Goal: Information Seeking & Learning: Find specific fact

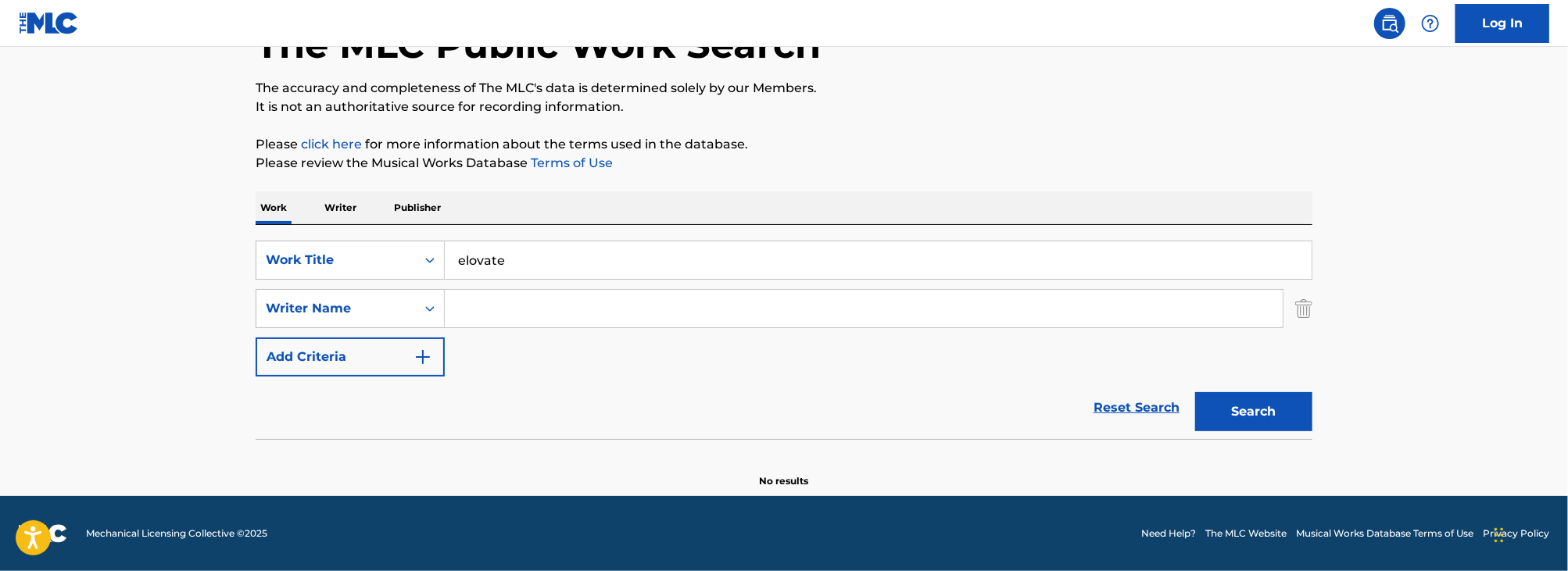
click at [581, 252] on input "elovate" at bounding box center [878, 260] width 867 height 38
paste input "it's a wild lif"
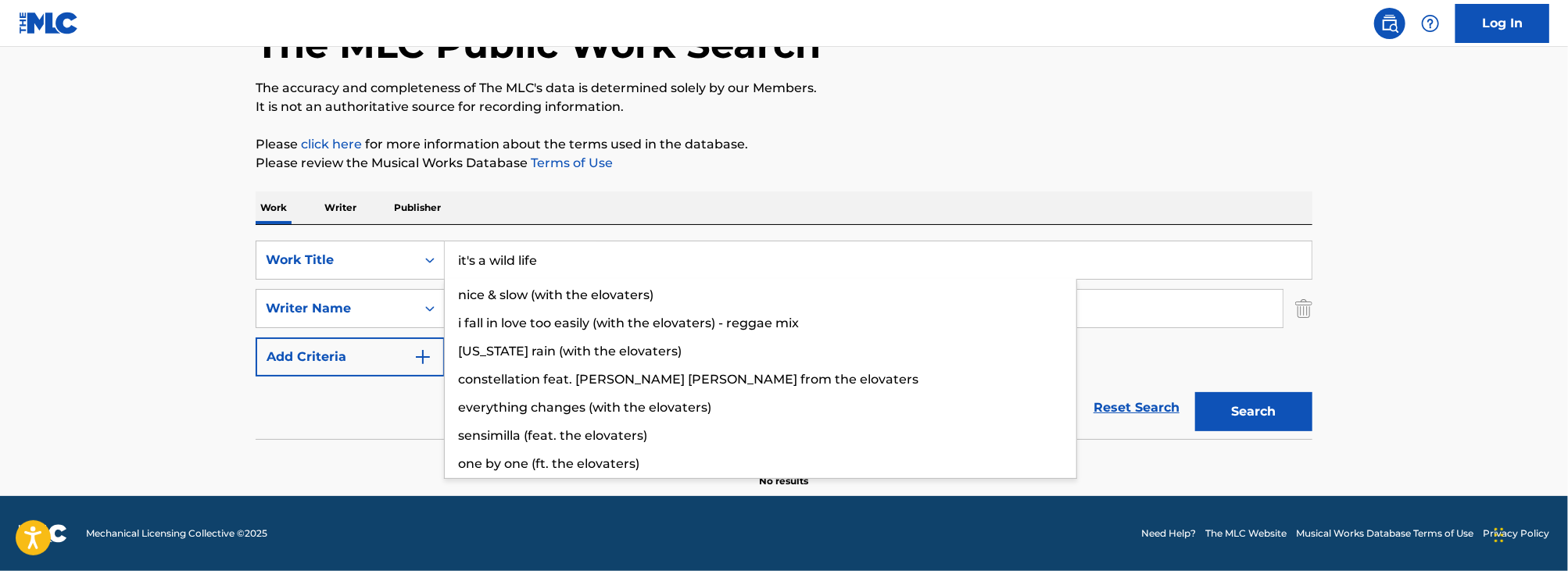
type input "it's a wild life"
click at [203, 231] on main "The MLC Public Work Search The accuracy and completeness of The MLC's data is d…" at bounding box center [784, 218] width 1568 height 556
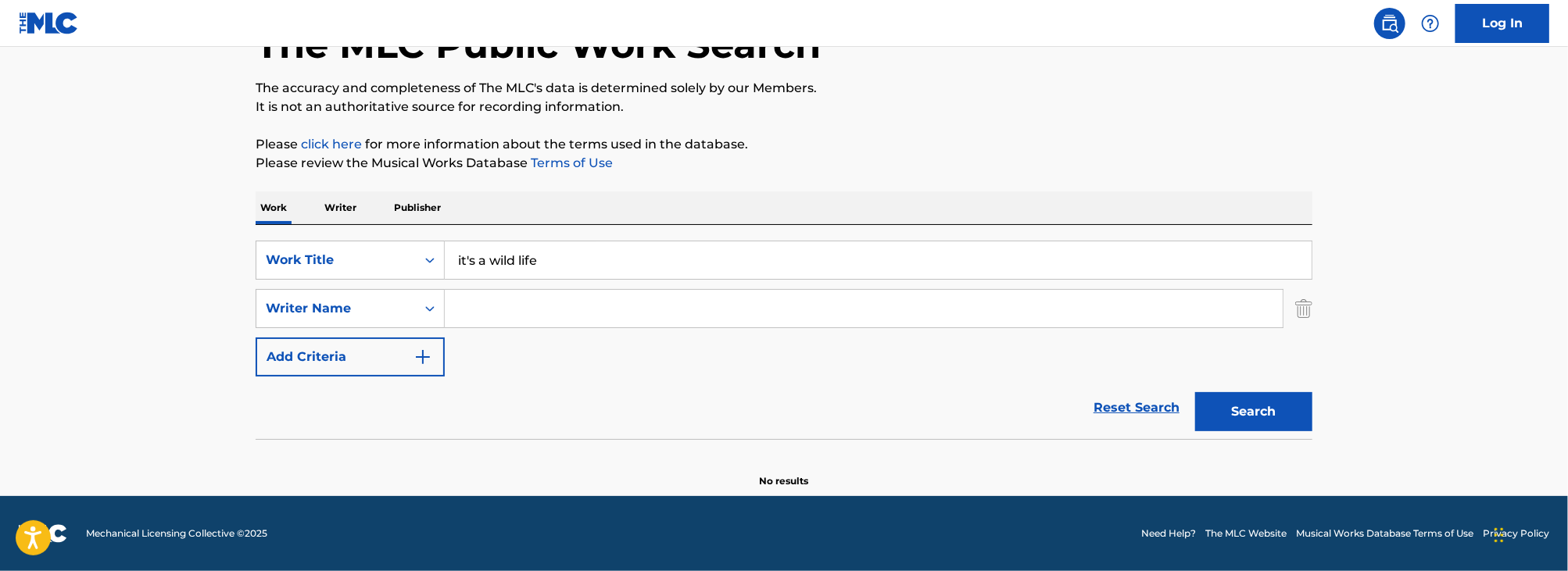
click at [649, 311] on input "Search Form" at bounding box center [864, 308] width 838 height 38
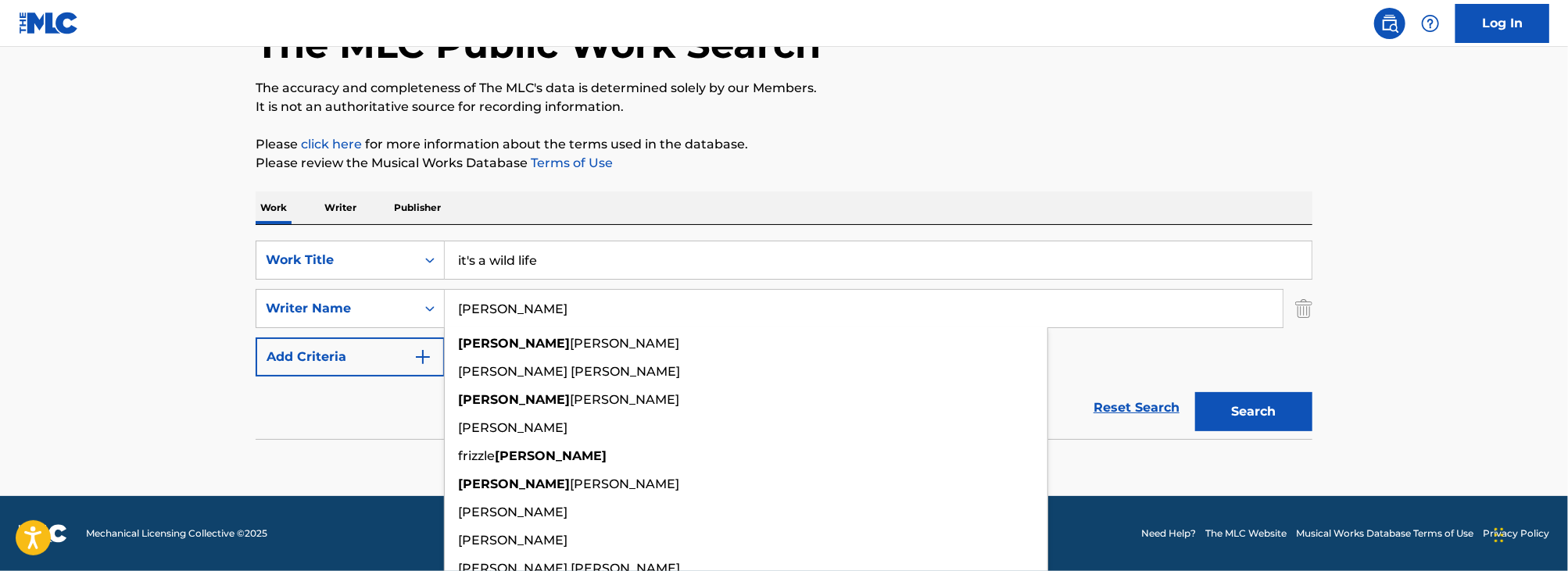
type input "[PERSON_NAME]"
click at [1195, 392] on button "Search" at bounding box center [1254, 412] width 117 height 39
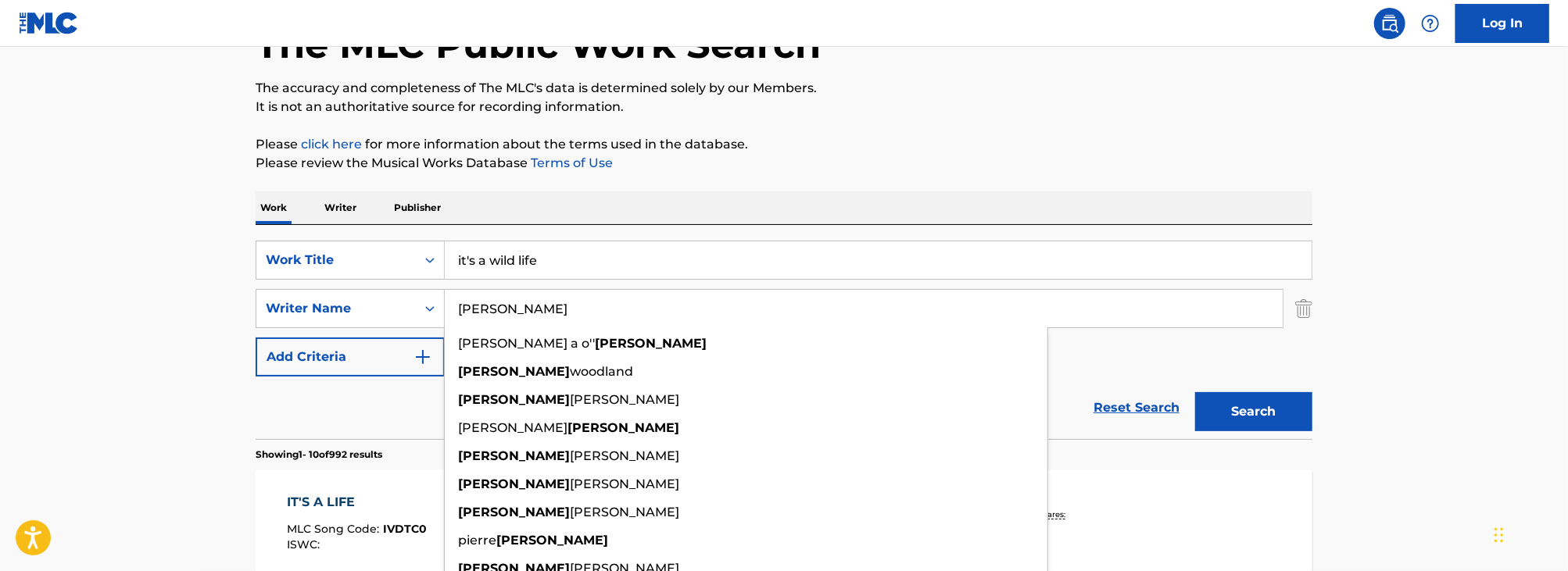
scroll to position [311, 0]
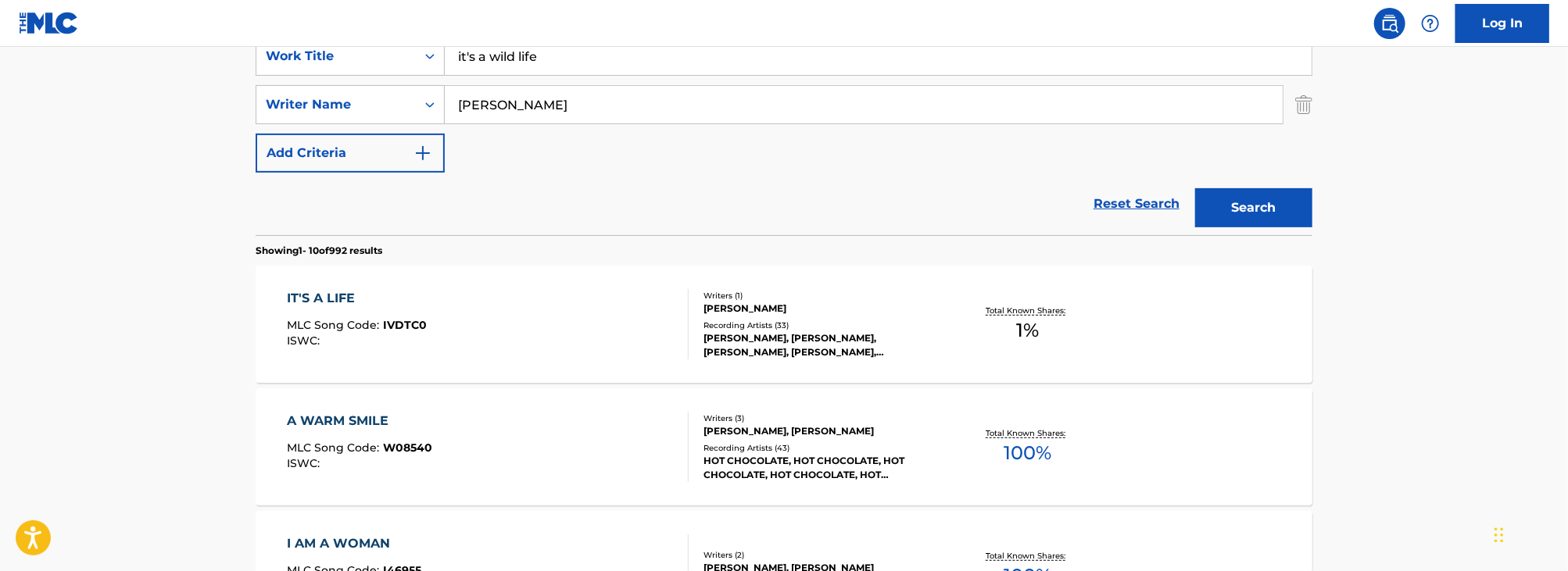
click at [486, 29] on nav "Log In" at bounding box center [784, 23] width 1568 height 47
click at [522, 67] on input "it's a wild life" at bounding box center [878, 57] width 867 height 38
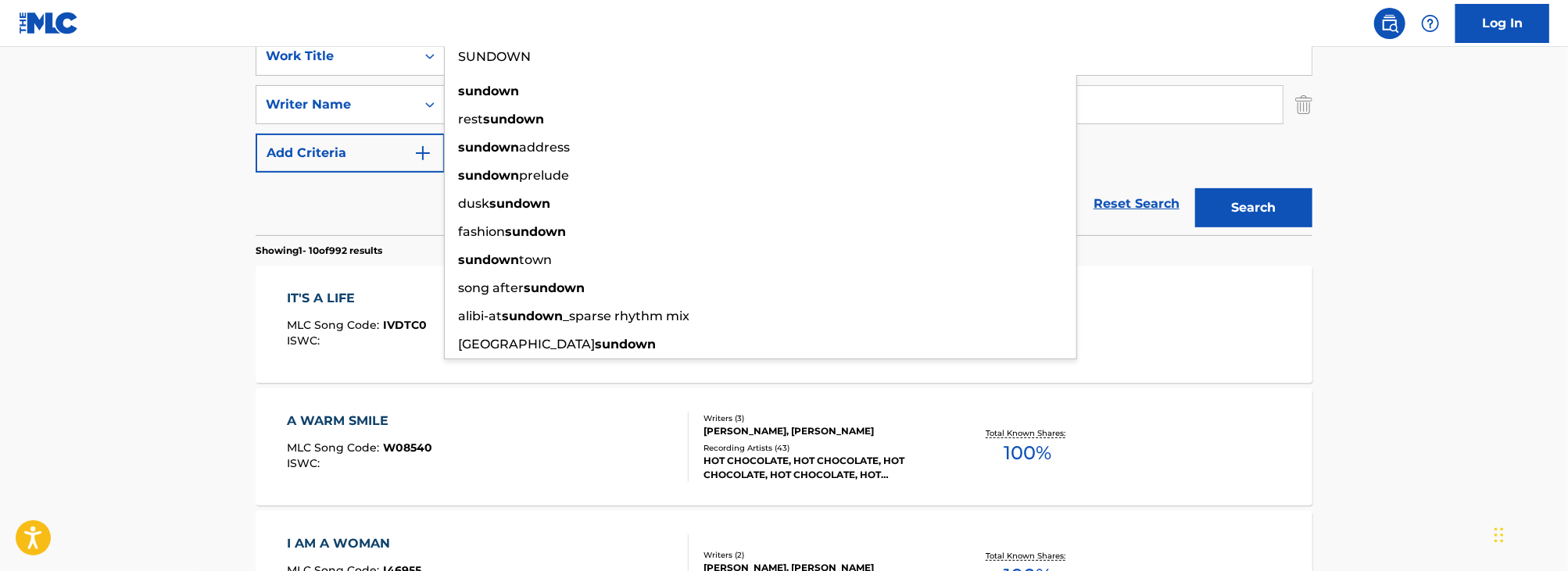
type input "SUNDOWN"
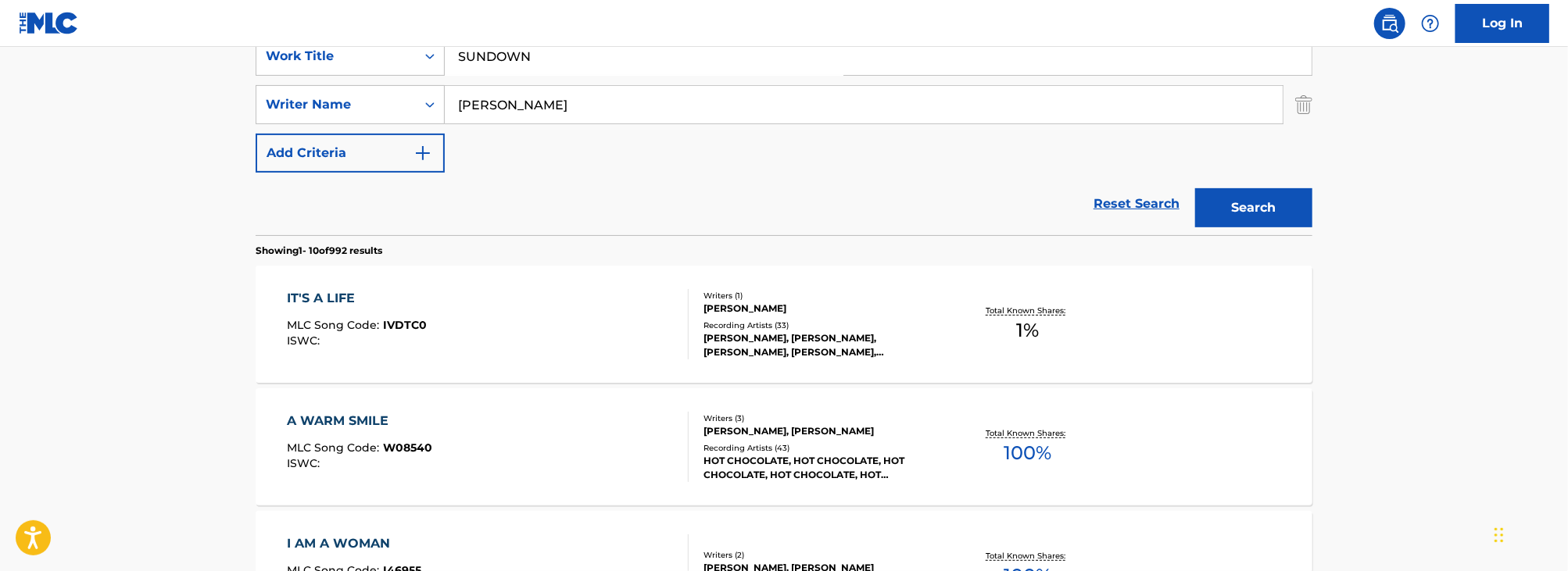
click at [486, 92] on input "[PERSON_NAME]" at bounding box center [864, 105] width 838 height 38
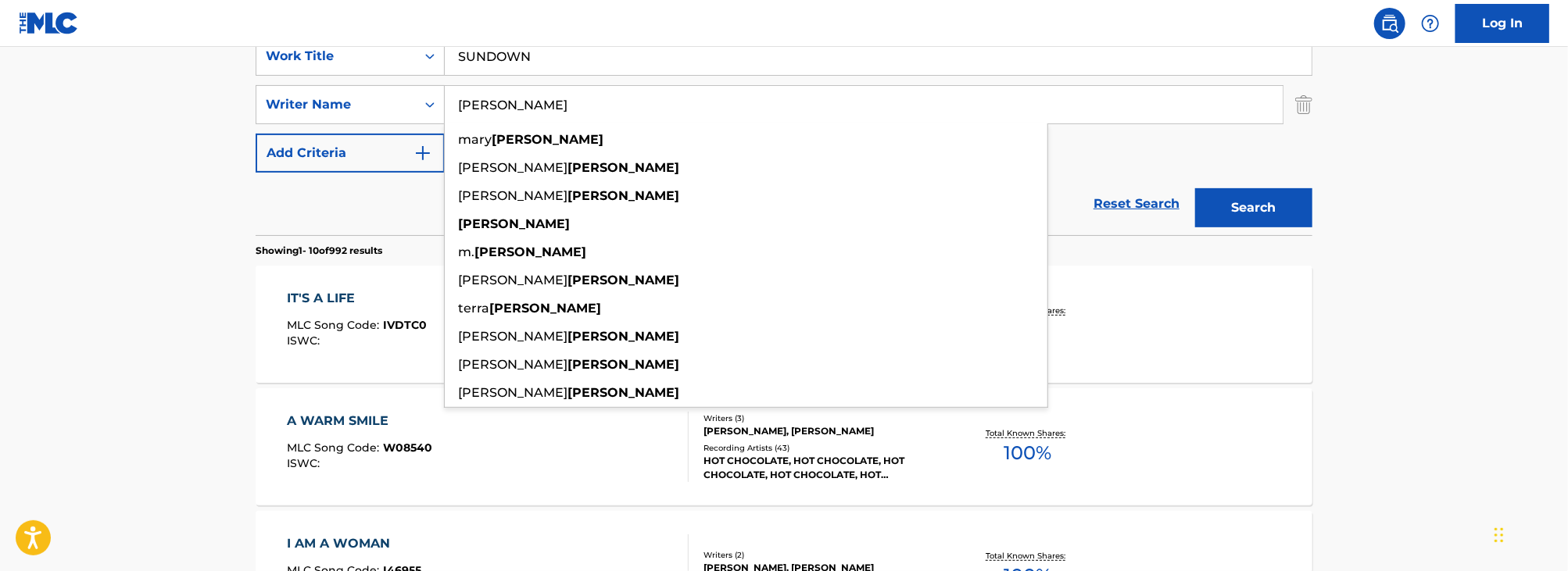
type input "[PERSON_NAME]"
click at [1195, 188] on button "Search" at bounding box center [1254, 208] width 117 height 39
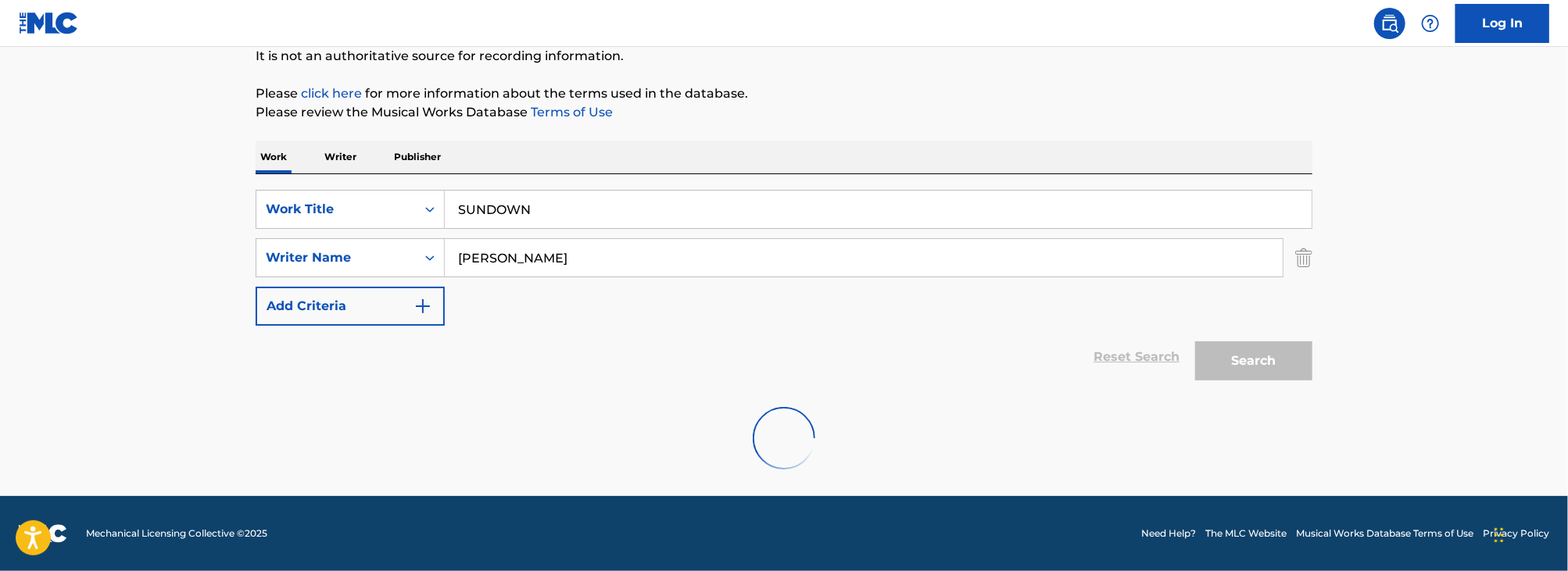
scroll to position [280, 0]
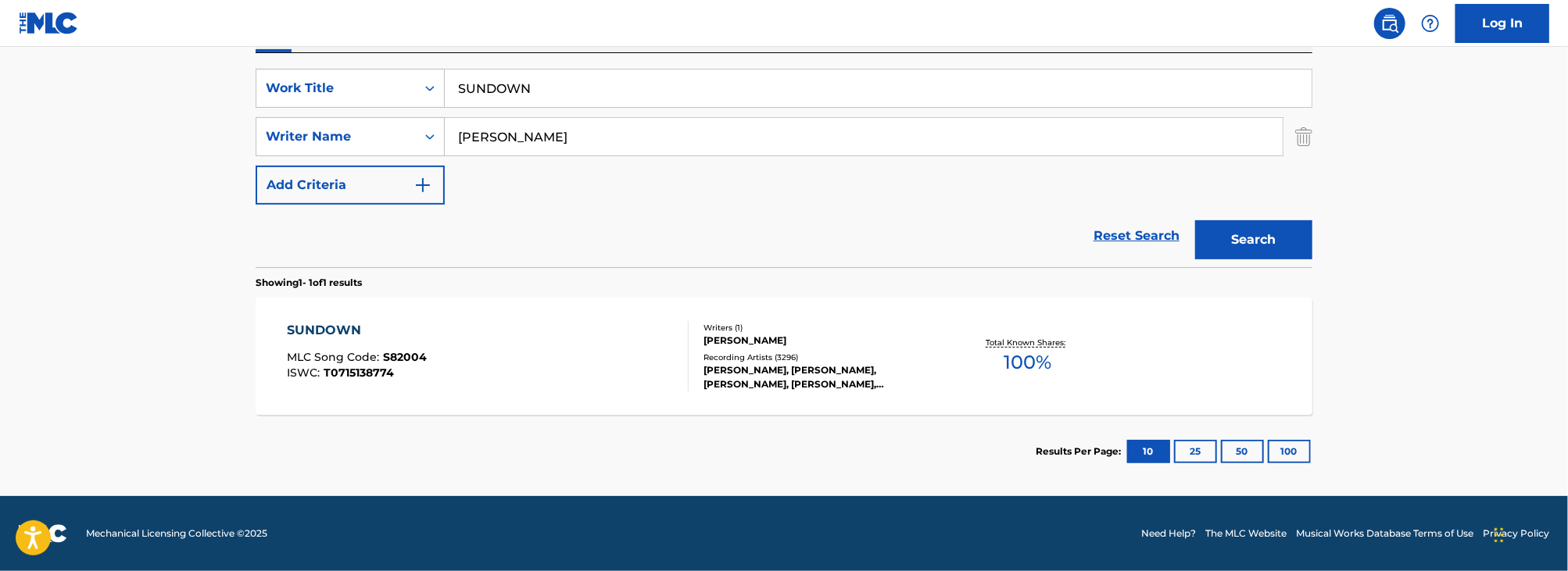
click at [621, 364] on div "SUNDOWN MLC Song Code : S82004 ISWC : T0715138774" at bounding box center [488, 356] width 401 height 71
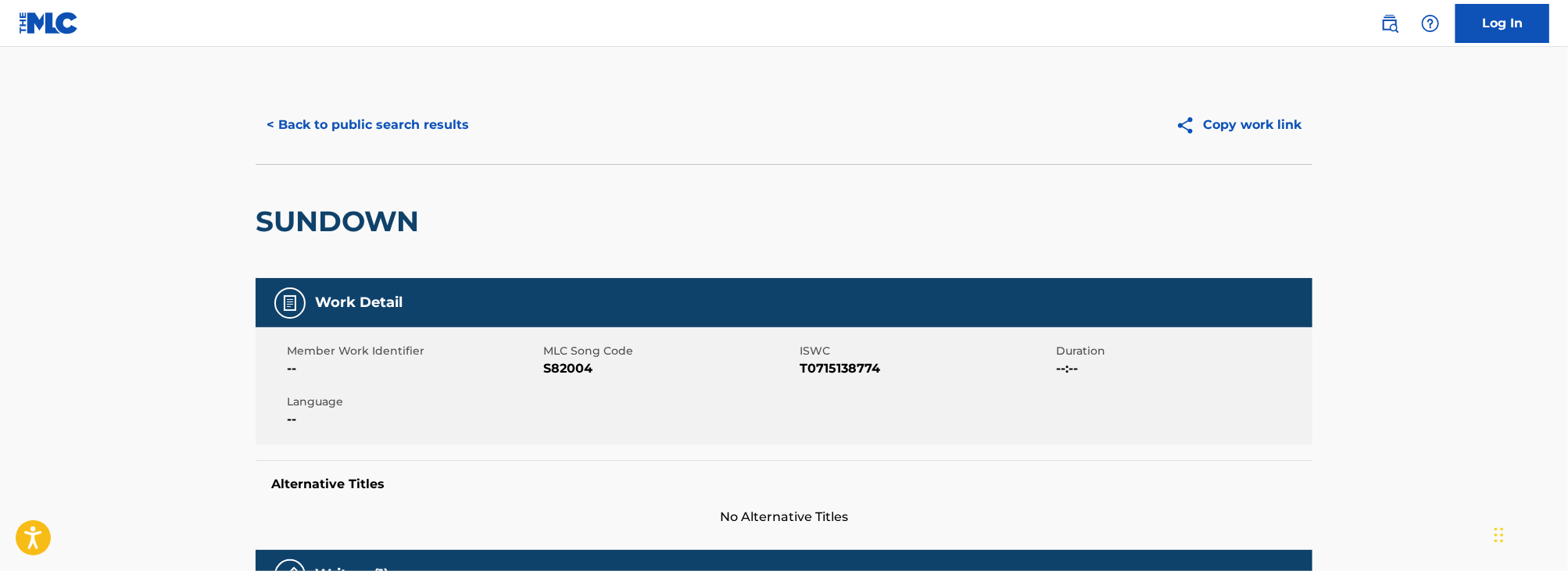
click at [392, 130] on button "< Back to public search results" at bounding box center [367, 126] width 224 height 39
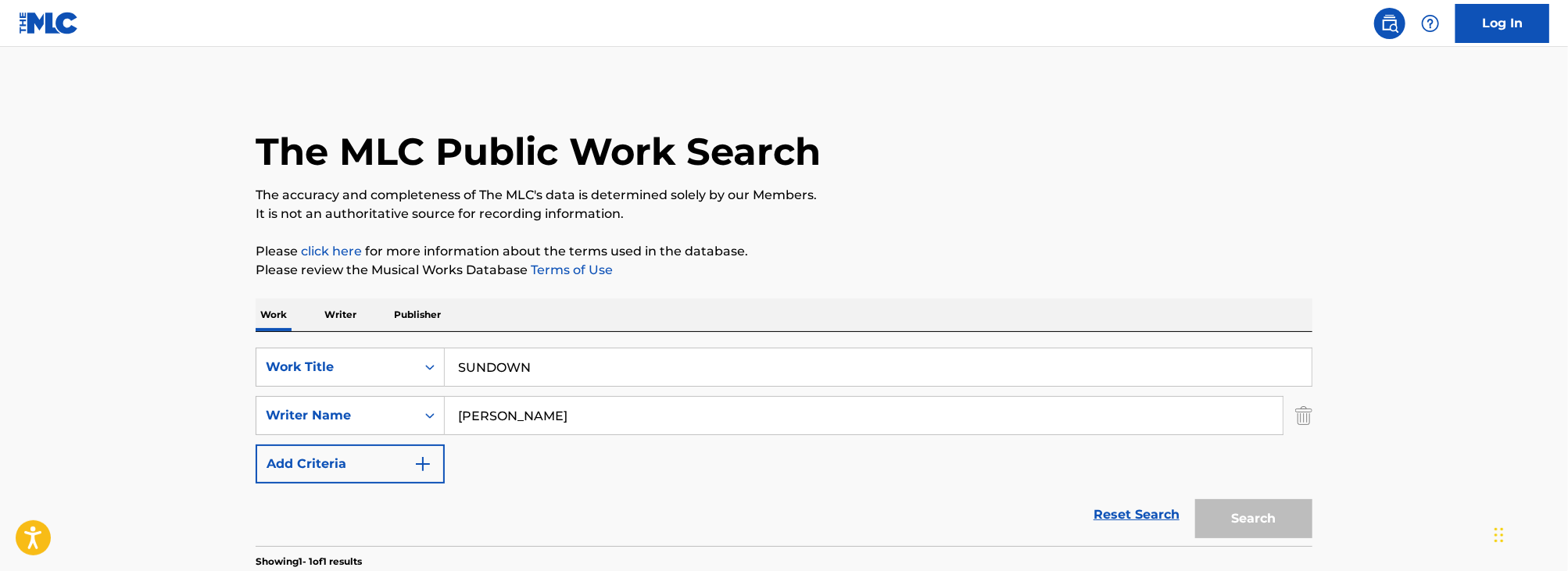
scroll to position [190, 0]
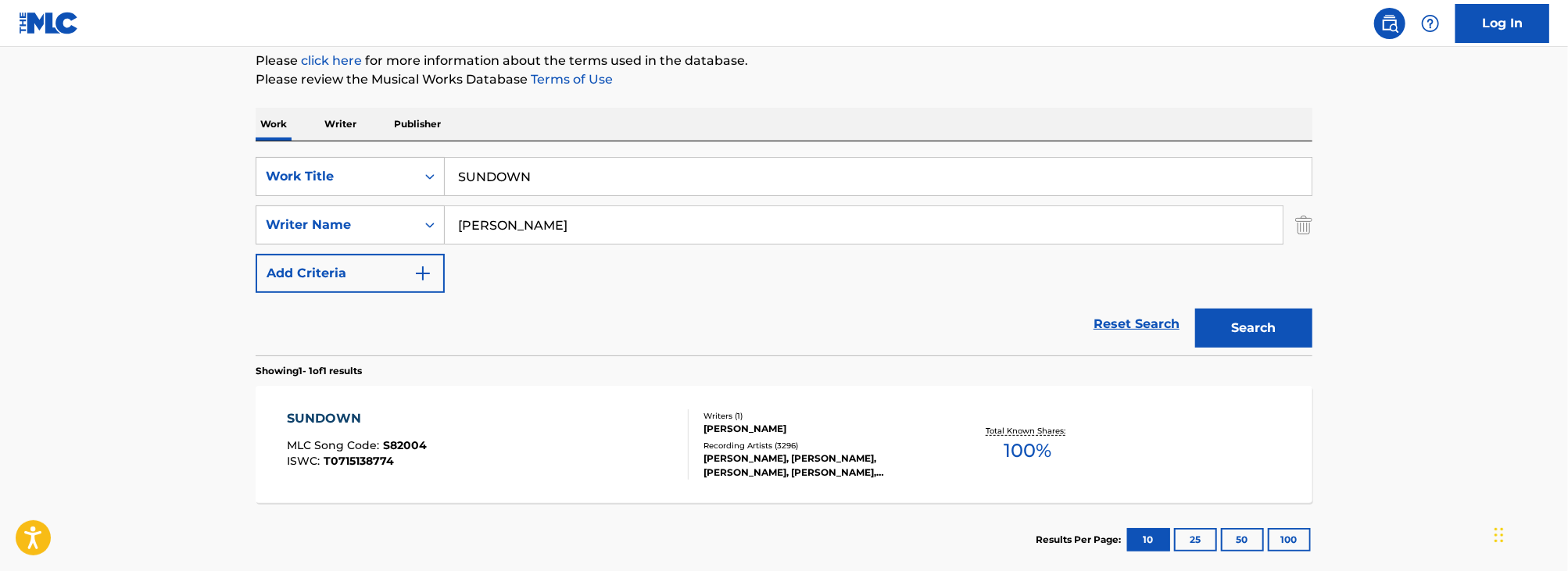
click at [644, 171] on input "SUNDOWN" at bounding box center [878, 176] width 867 height 38
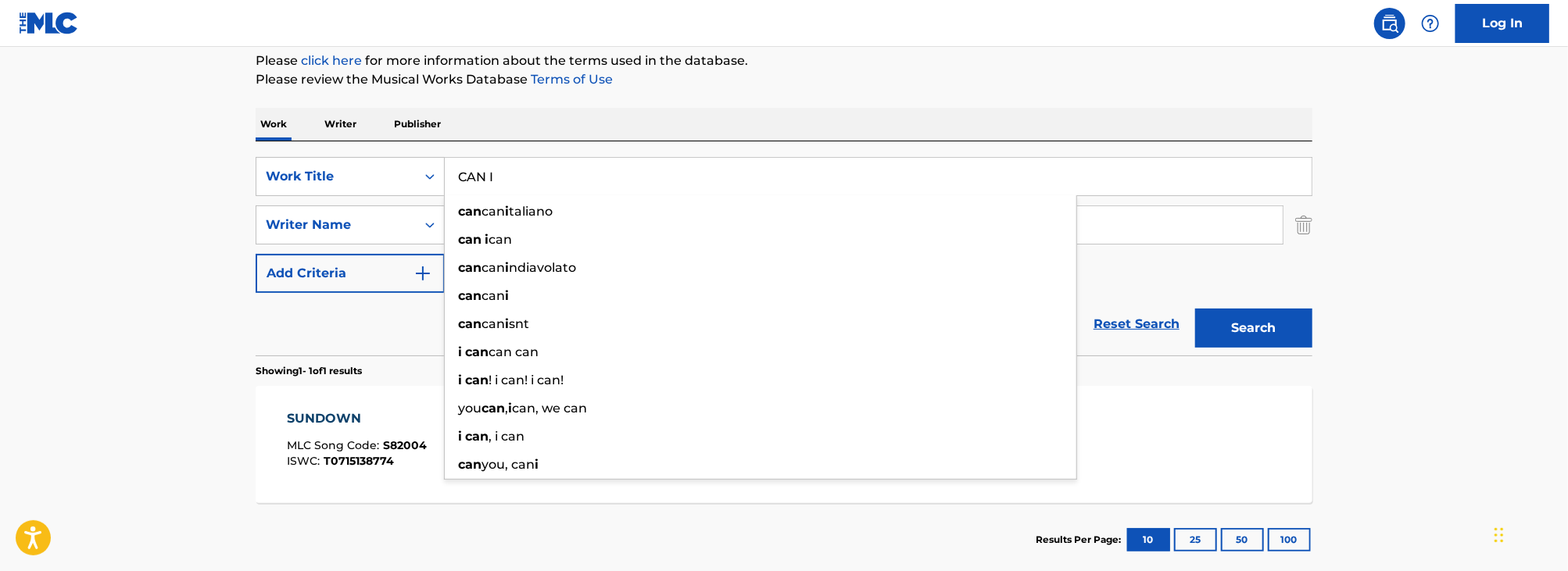
type input "CAN I"
click at [67, 245] on main "The MLC Public Work Search The accuracy and completeness of The MLC's data is d…" at bounding box center [784, 220] width 1568 height 728
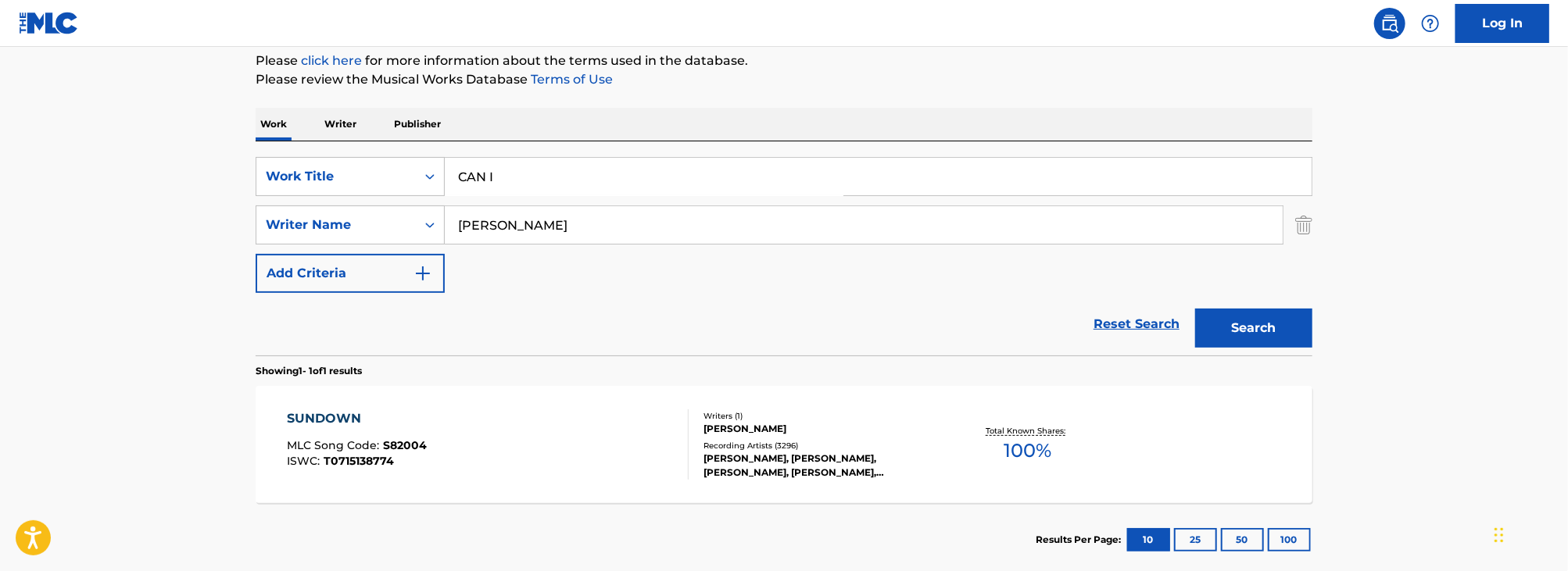
click at [482, 235] on input "[PERSON_NAME]" at bounding box center [864, 225] width 838 height 38
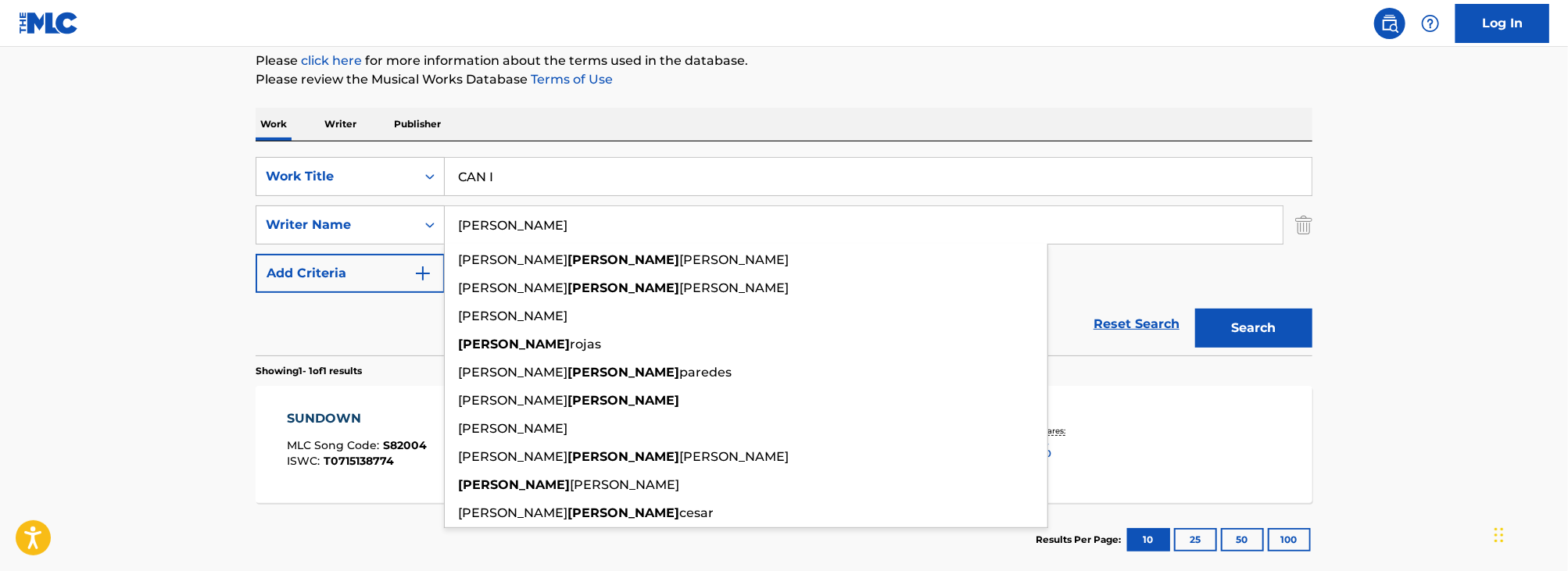
click at [1195, 308] on button "Search" at bounding box center [1254, 328] width 117 height 39
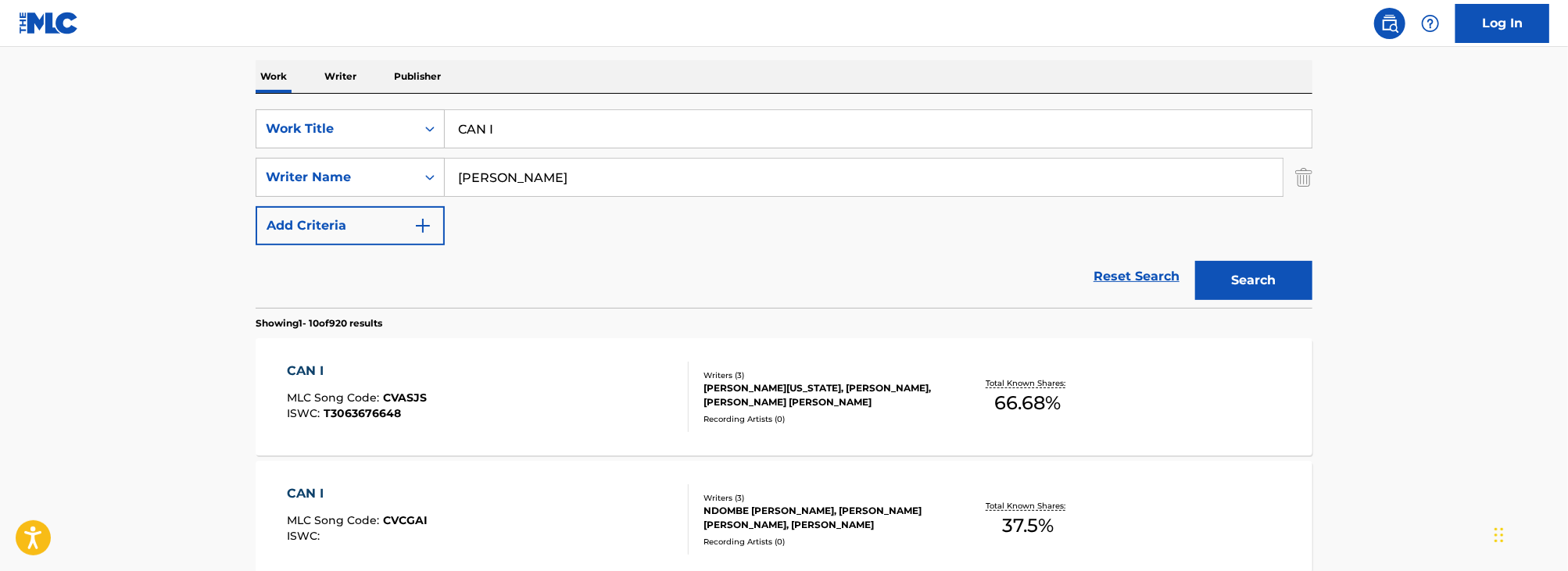
scroll to position [196, 0]
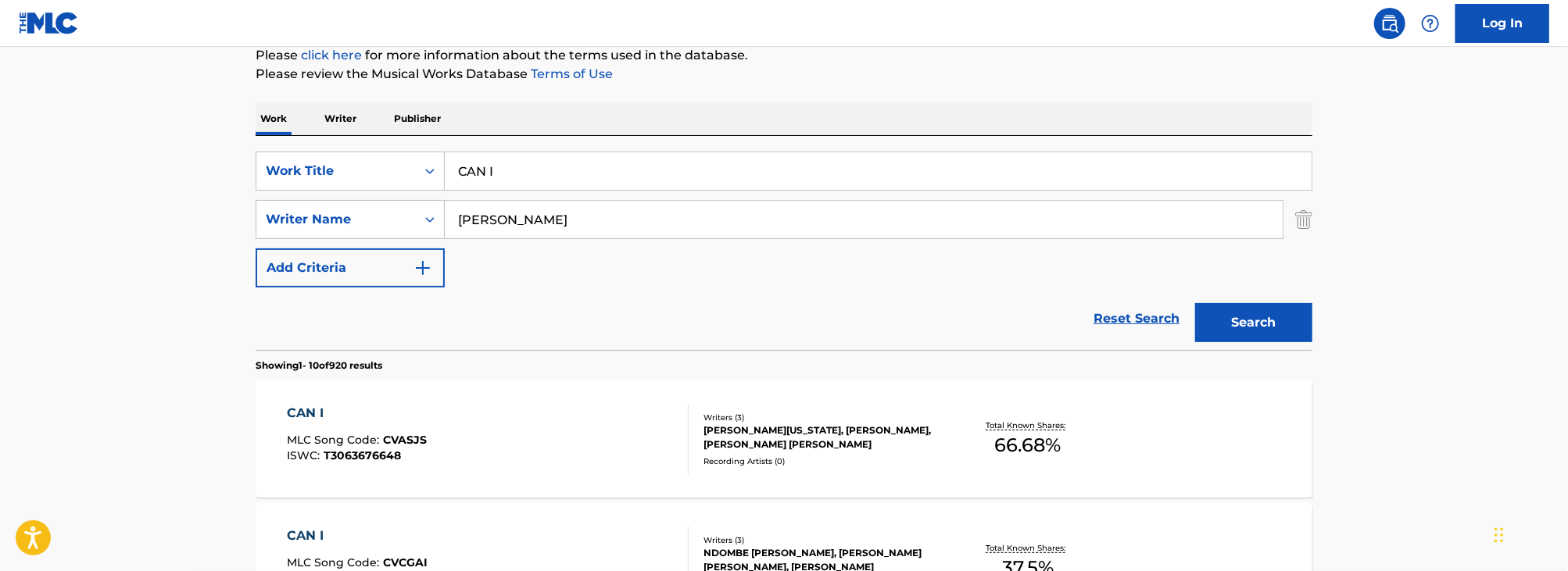
click at [563, 226] on input "[PERSON_NAME]" at bounding box center [864, 220] width 838 height 38
drag, startPoint x: 563, startPoint y: 226, endPoint x: 197, endPoint y: 175, distance: 369.5
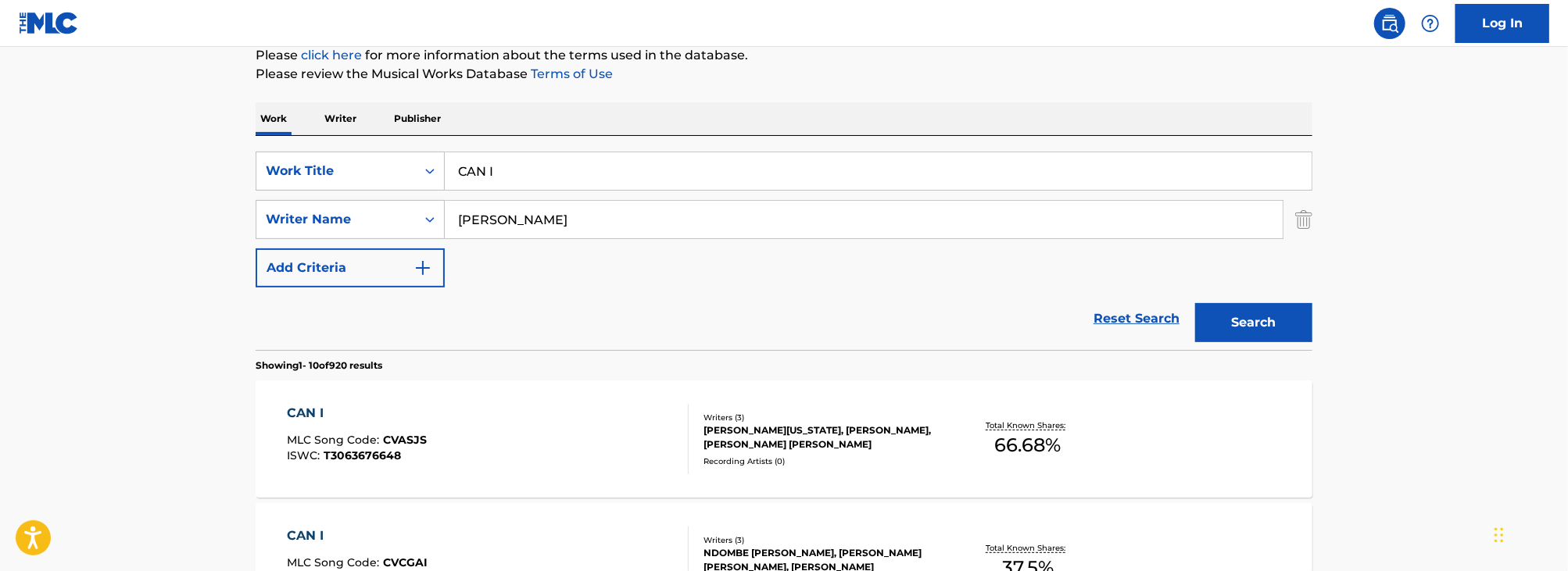
click at [1258, 335] on button "Search" at bounding box center [1254, 322] width 117 height 39
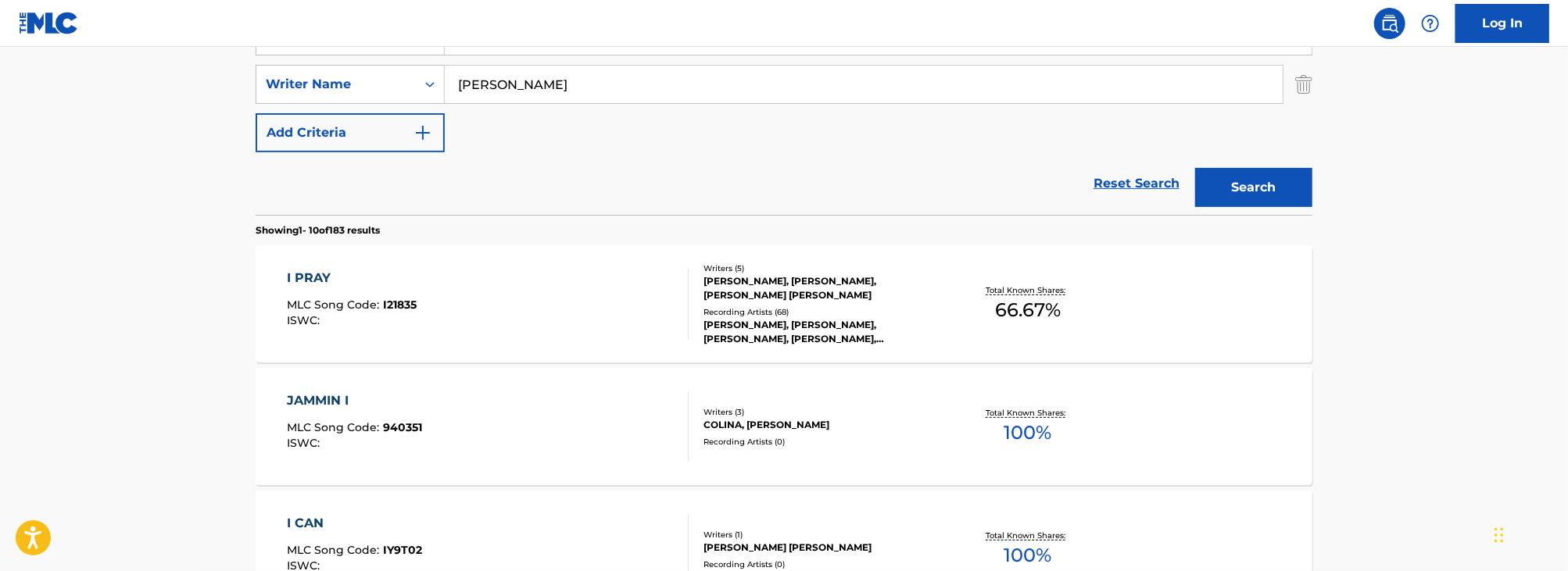
scroll to position [330, 0]
click at [557, 100] on input "[PERSON_NAME]" at bounding box center [864, 86] width 838 height 38
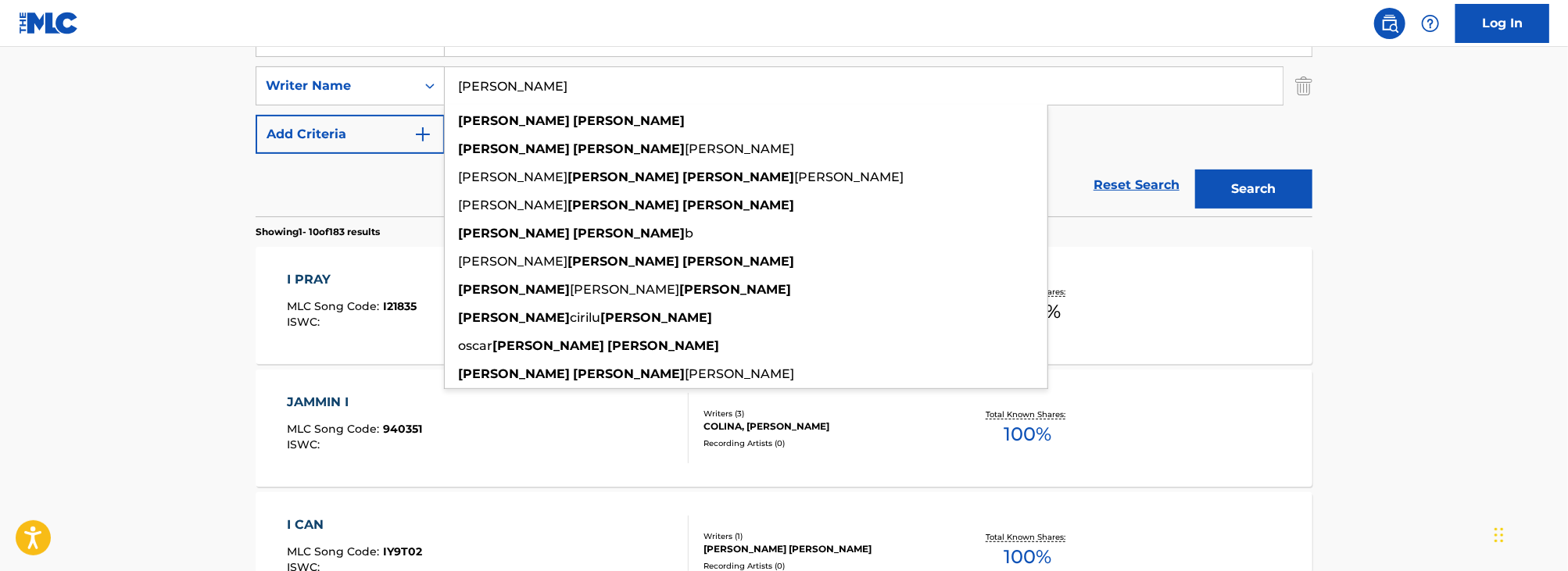
type input "[PERSON_NAME]"
click at [1195, 170] on button "Search" at bounding box center [1254, 190] width 117 height 39
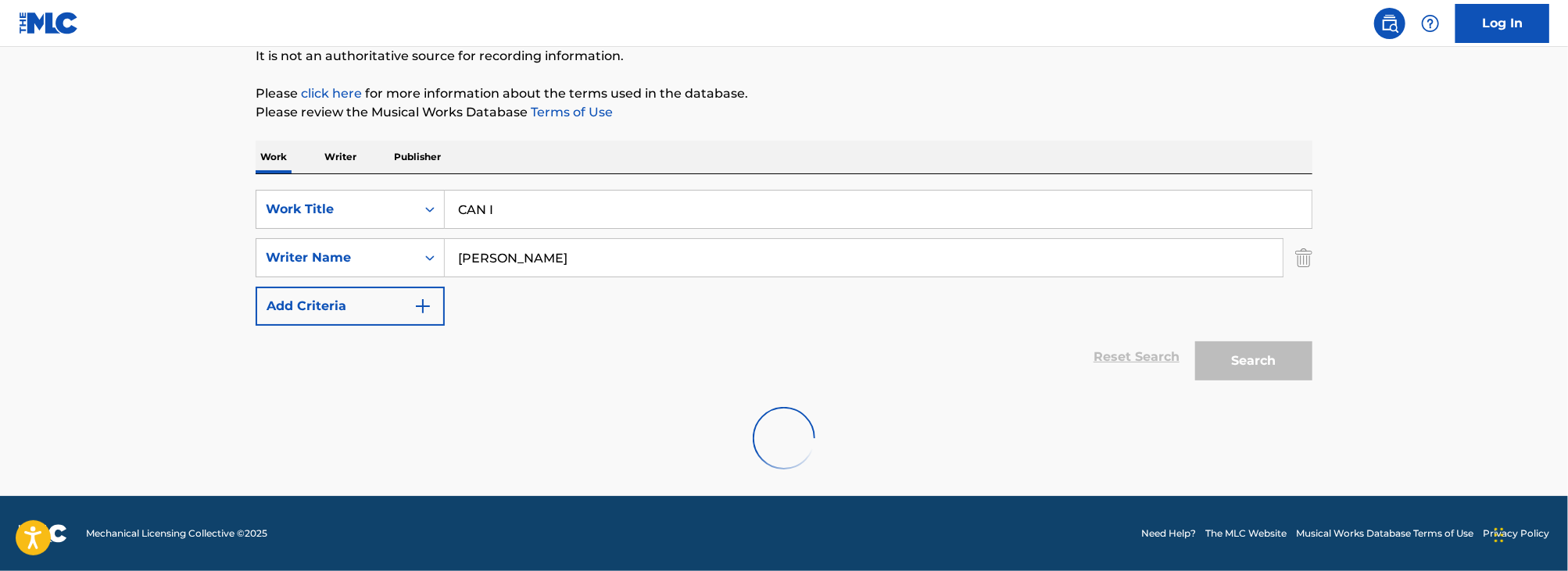
scroll to position [280, 0]
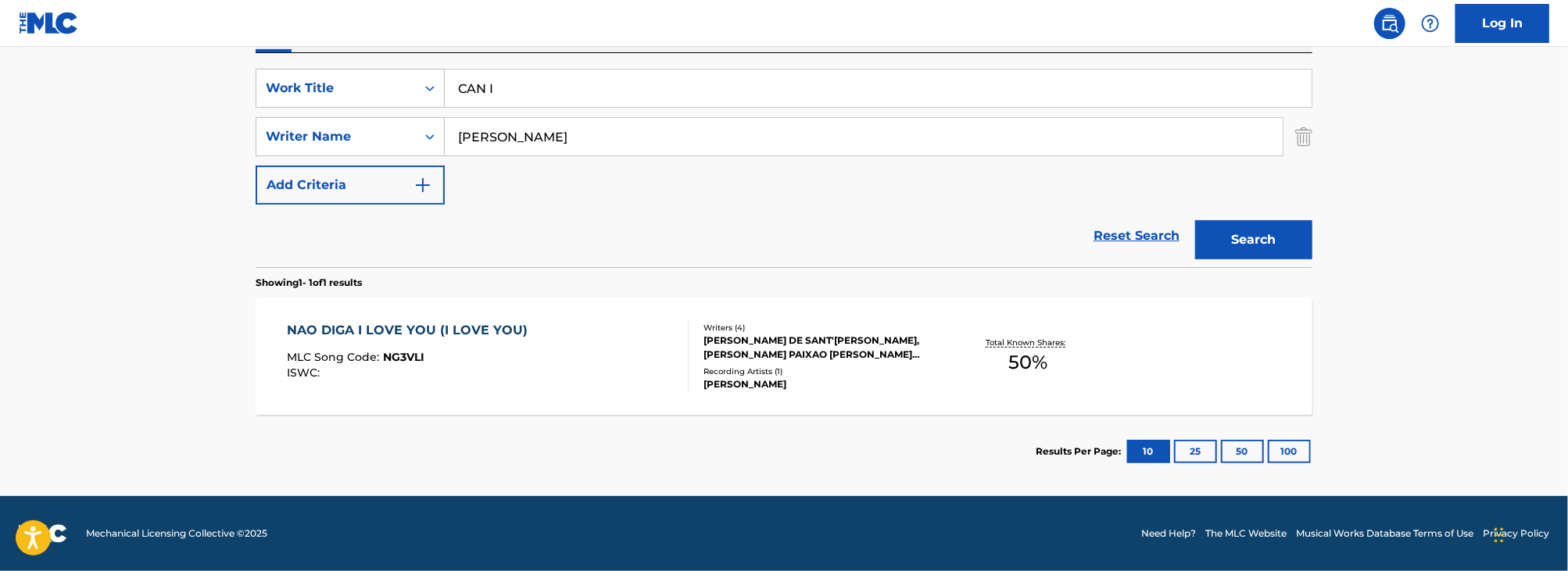
click at [520, 94] on input "CAN I" at bounding box center [878, 89] width 867 height 38
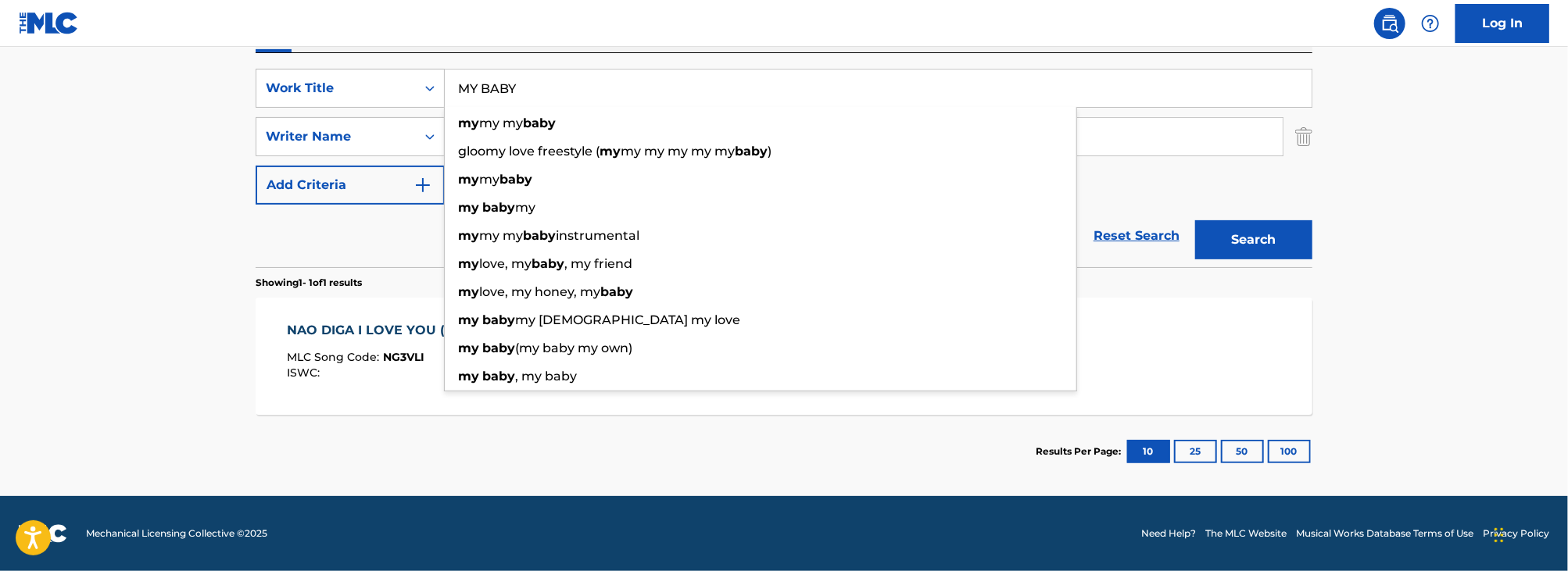
type input "MY BABY"
click at [96, 203] on main "The MLC Public Work Search The accuracy and completeness of The MLC's data is d…" at bounding box center [784, 131] width 1568 height 728
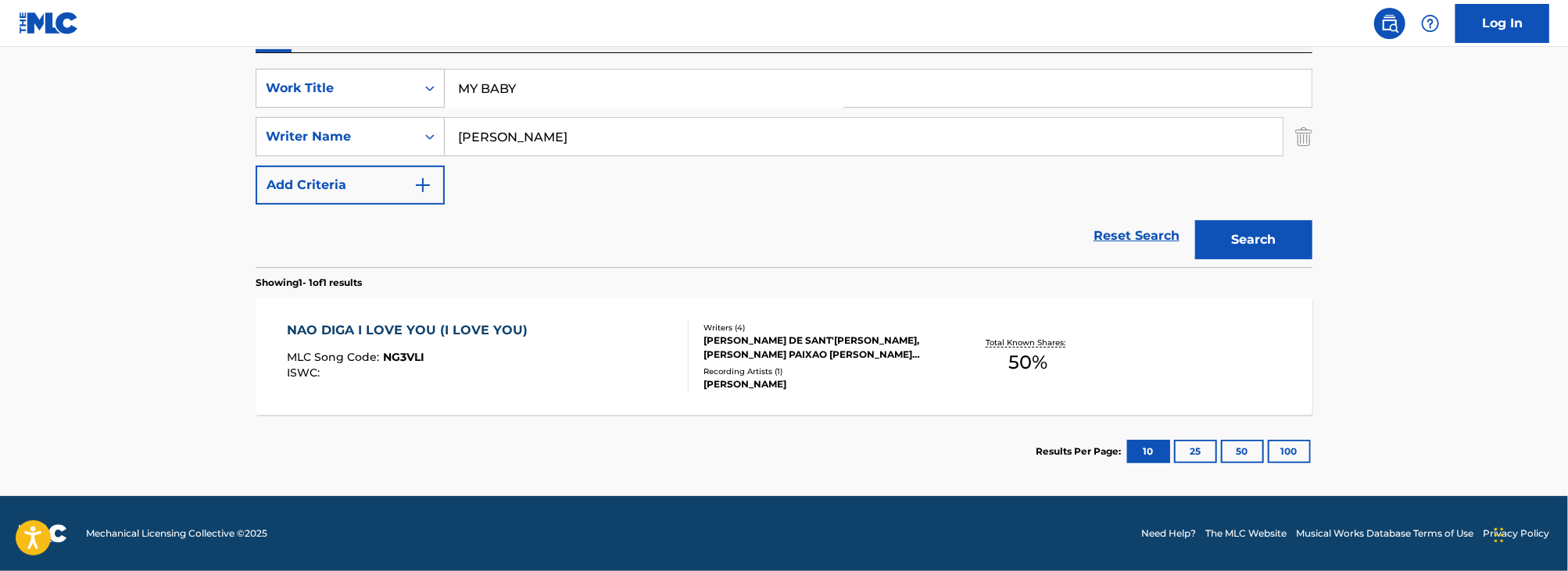
click at [534, 154] on input "[PERSON_NAME]" at bounding box center [864, 137] width 838 height 38
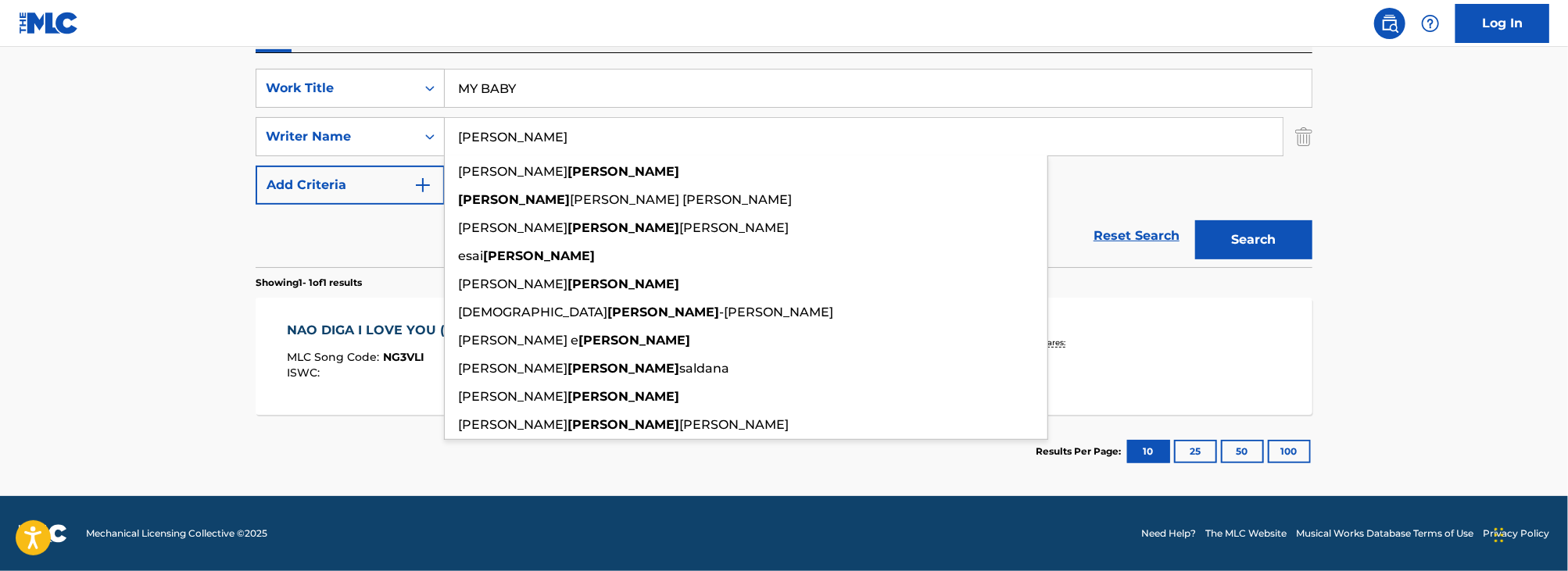
type input "[PERSON_NAME]"
click at [130, 287] on main "The MLC Public Work Search The accuracy and completeness of The MLC's data is d…" at bounding box center [784, 131] width 1568 height 728
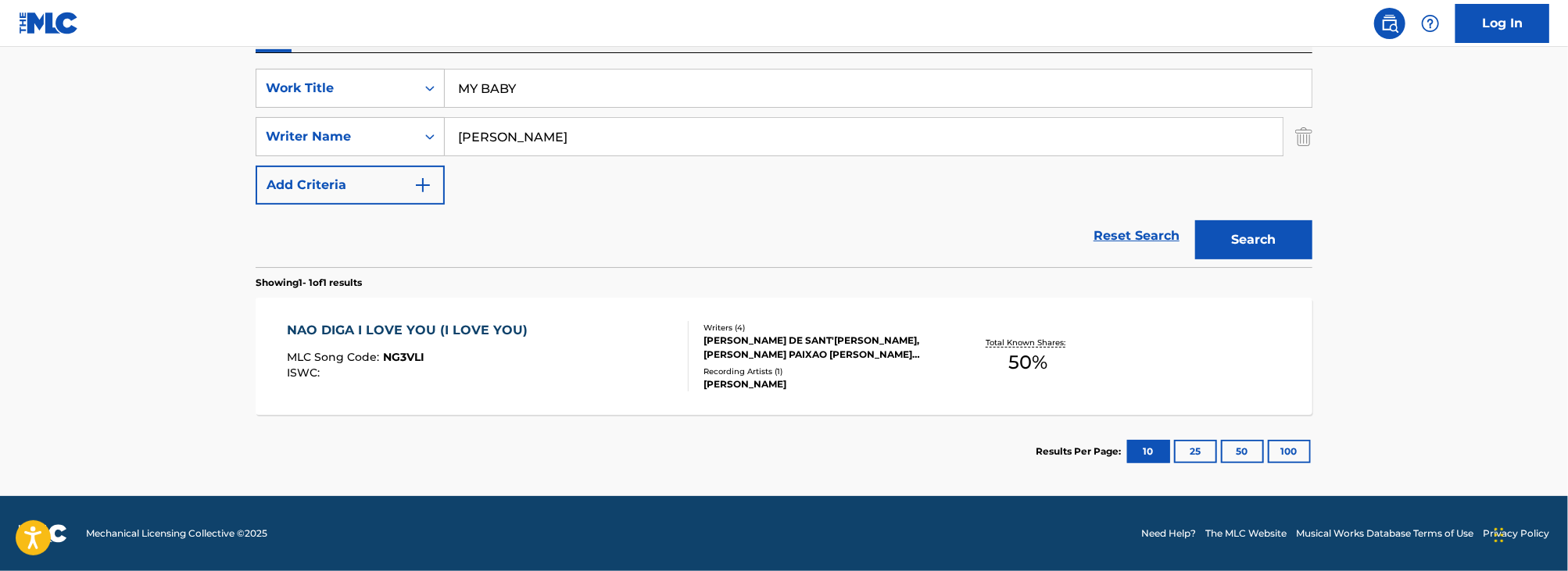
click at [1259, 240] on button "Search" at bounding box center [1254, 240] width 117 height 39
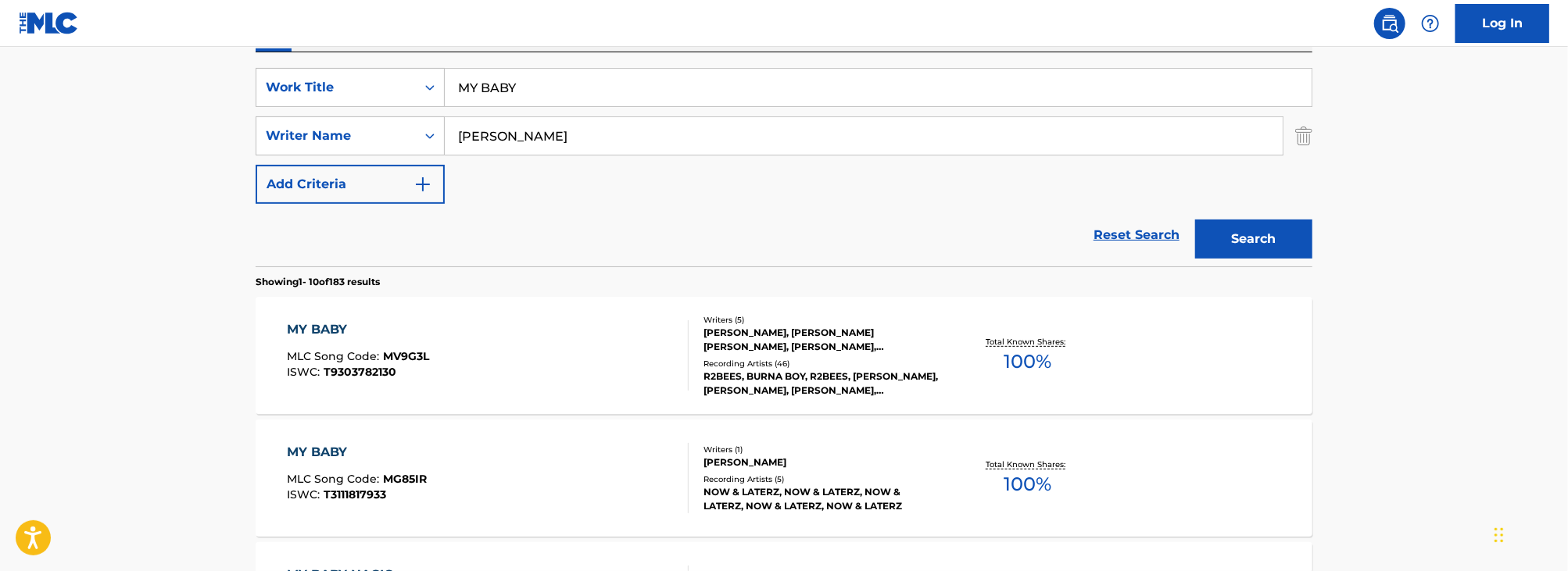
click at [526, 95] on input "MY BABY" at bounding box center [878, 88] width 867 height 38
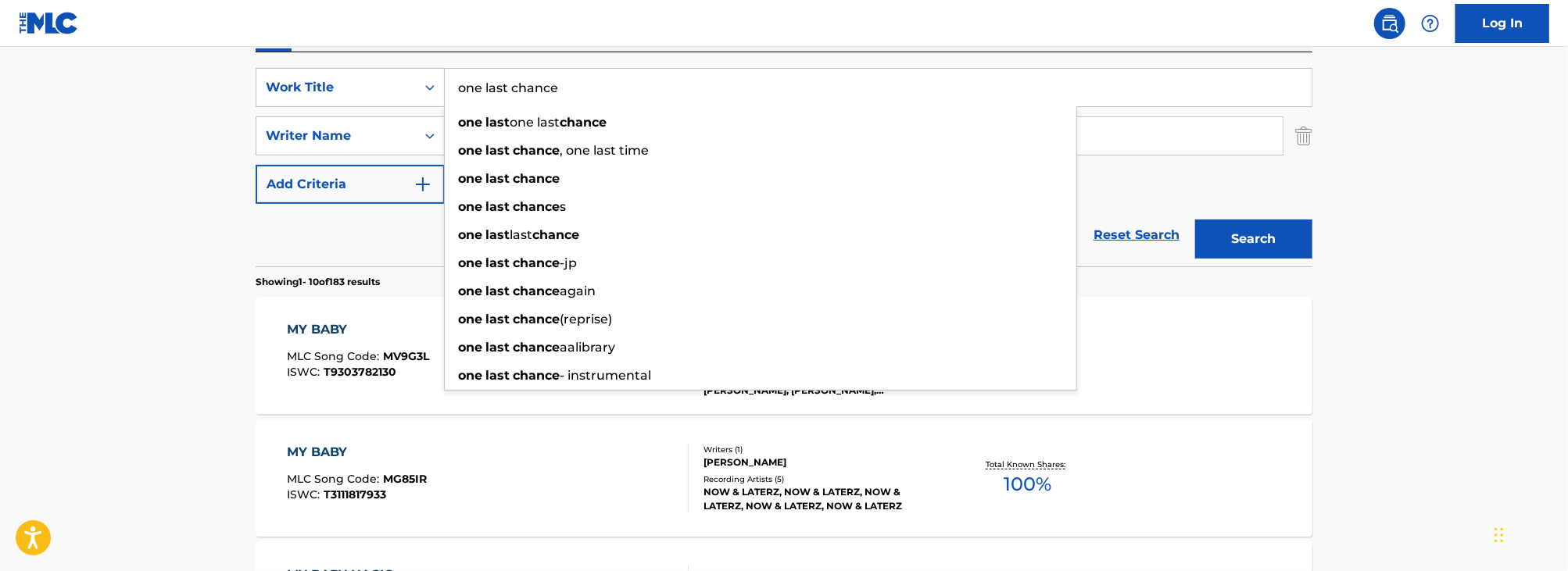
type input "one last chance"
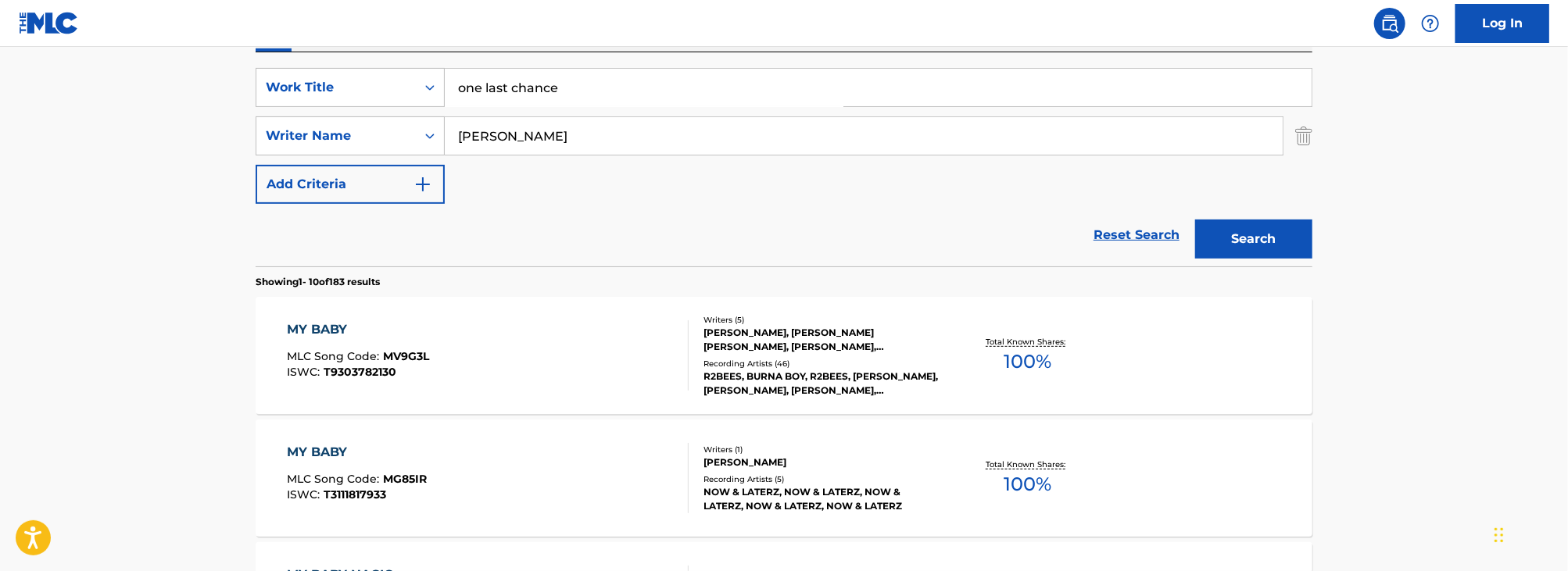
click at [1207, 244] on button "Search" at bounding box center [1254, 240] width 117 height 39
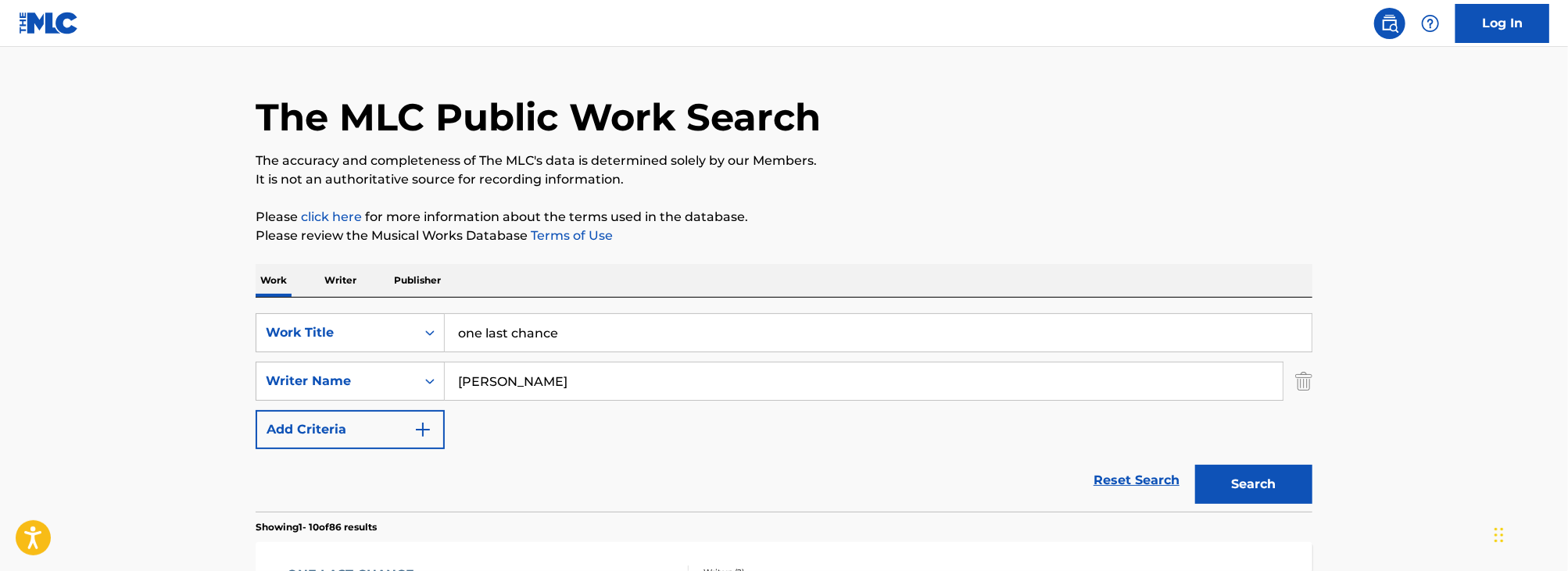
scroll to position [11, 0]
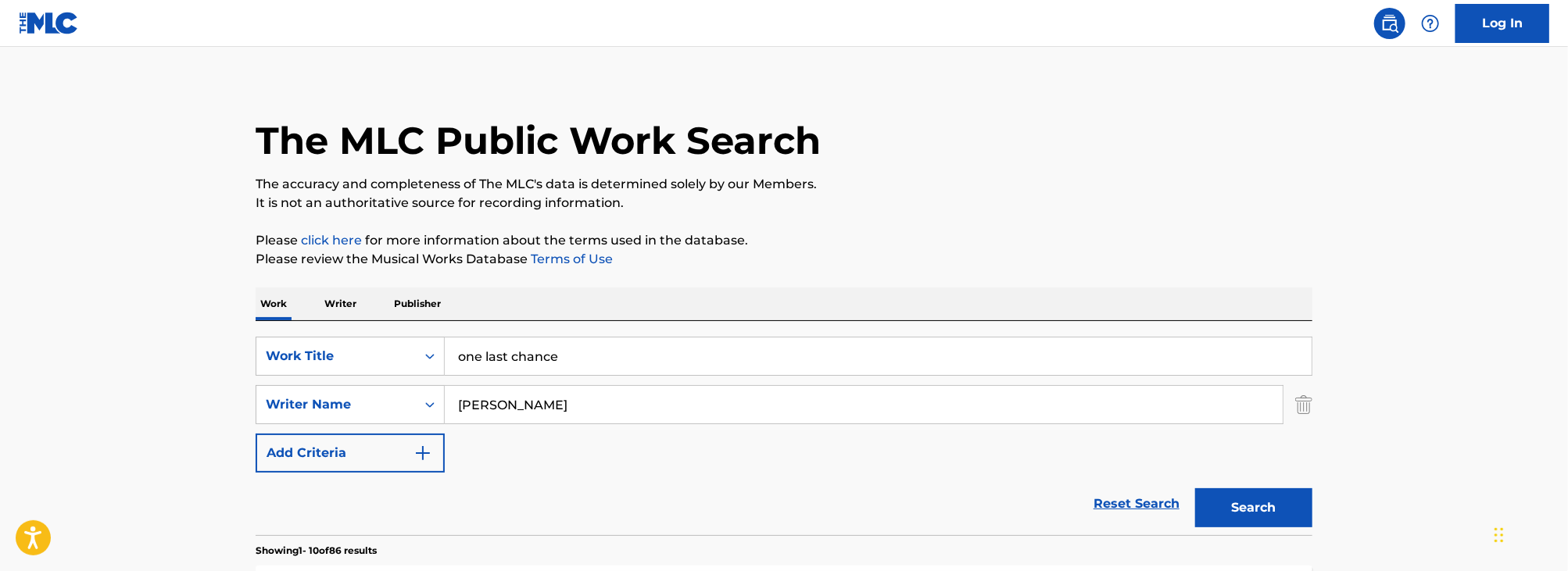
click at [576, 404] on input "[PERSON_NAME]" at bounding box center [864, 404] width 838 height 38
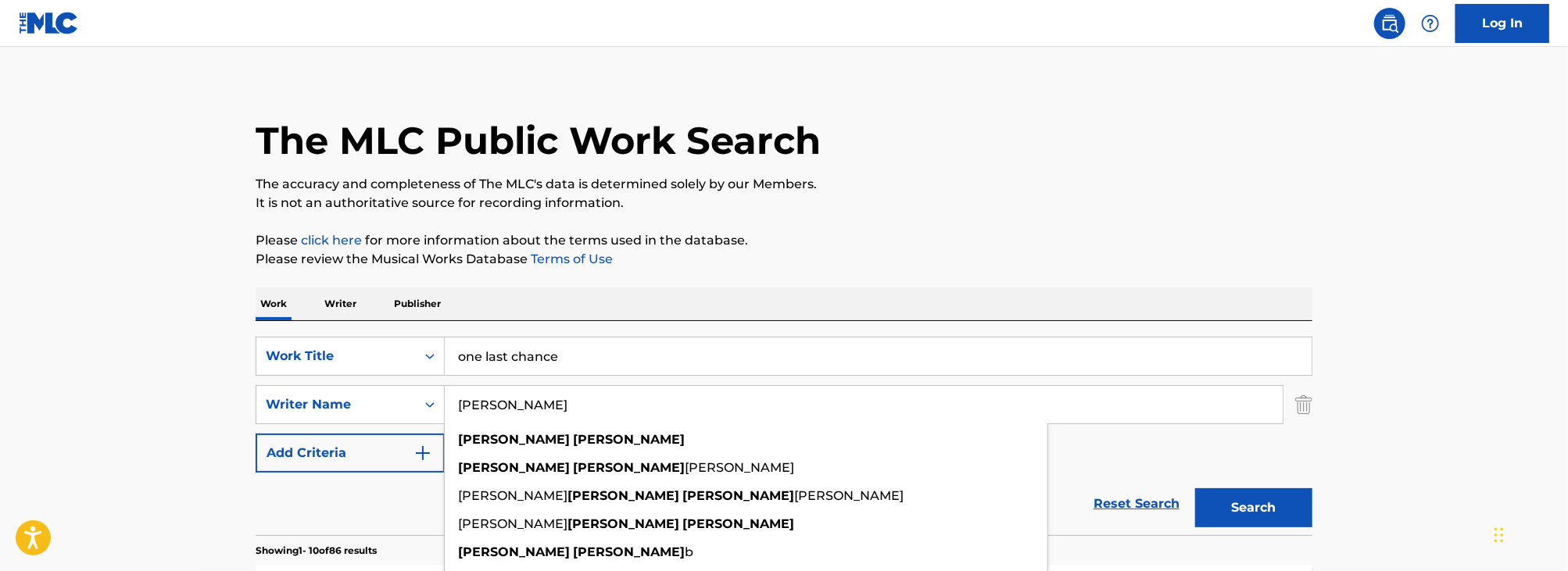
type input "[PERSON_NAME]"
click at [1195, 488] on button "Search" at bounding box center [1254, 508] width 117 height 39
click at [557, 346] on input "one last chance" at bounding box center [878, 356] width 867 height 38
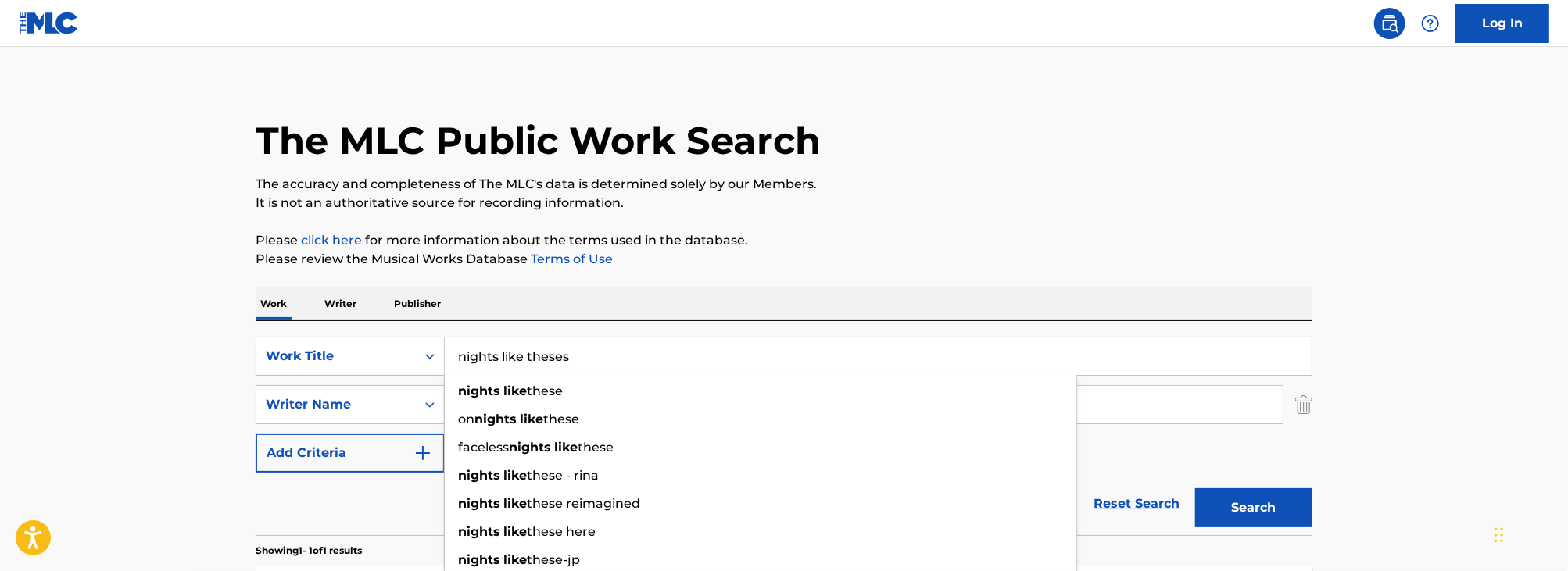
type input "nights like theses"
click at [13, 289] on main "The MLC Public Work Search The accuracy and completeness of The MLC's data is d…" at bounding box center [784, 400] width 1568 height 728
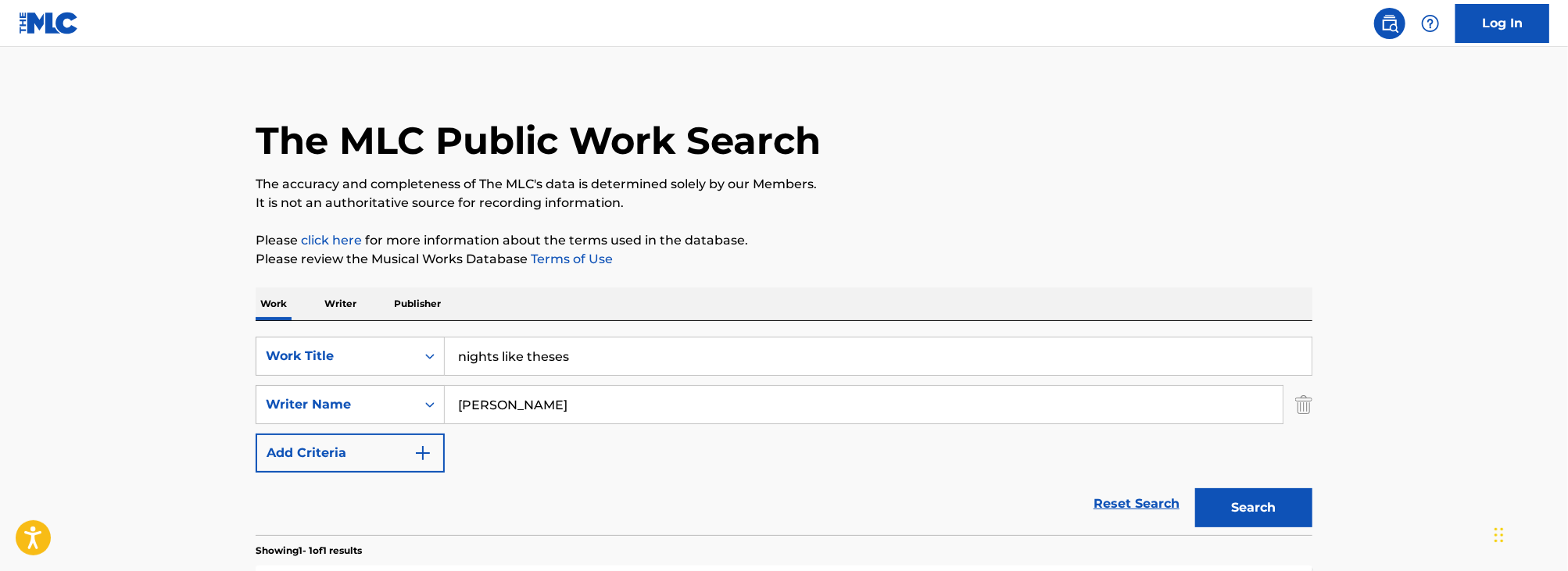
click at [531, 411] on input "[PERSON_NAME]" at bounding box center [864, 404] width 838 height 38
type input "tehee"
click at [1195, 488] on button "Search" at bounding box center [1254, 508] width 117 height 39
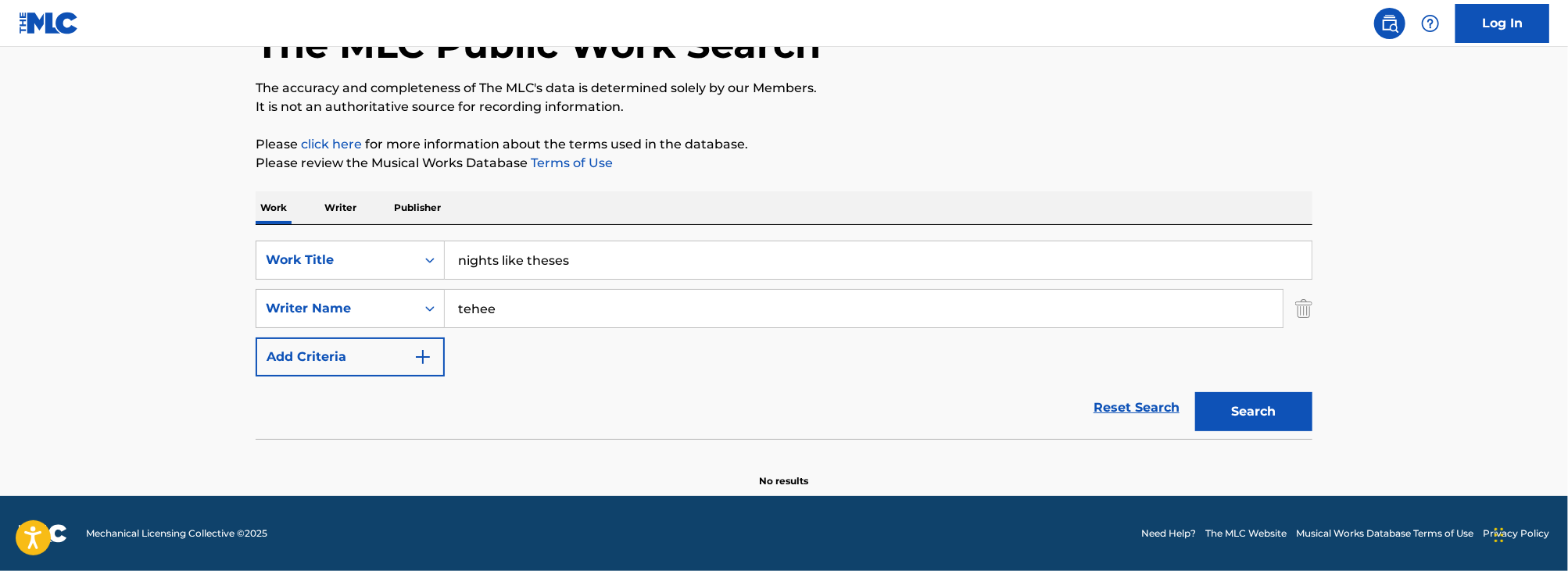
click at [636, 264] on input "nights like theses" at bounding box center [878, 260] width 867 height 38
click at [53, 294] on main "The MLC Public Work Search The accuracy and completeness of The MLC's data is d…" at bounding box center [784, 218] width 1568 height 556
click at [1226, 430] on button "Search" at bounding box center [1254, 412] width 117 height 39
click at [1248, 418] on button "Search" at bounding box center [1254, 412] width 117 height 39
click at [597, 258] on input "ON FIRE" at bounding box center [878, 260] width 867 height 38
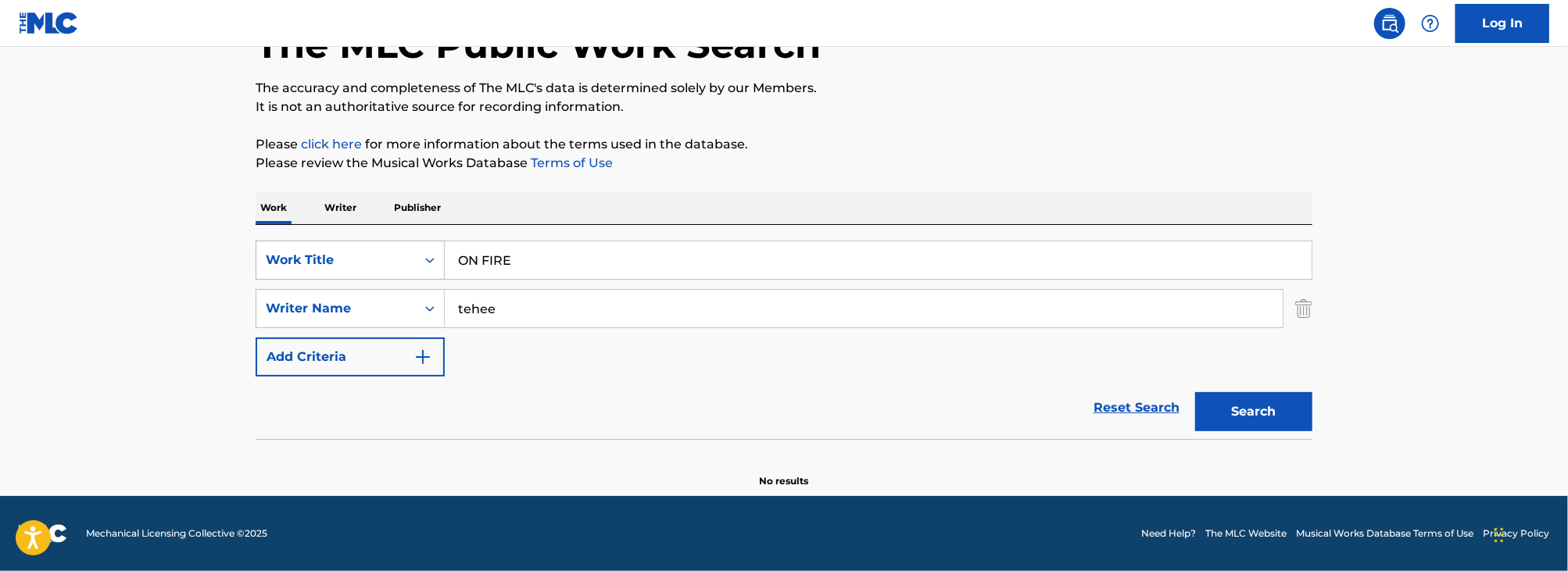
paste input "june emotion"
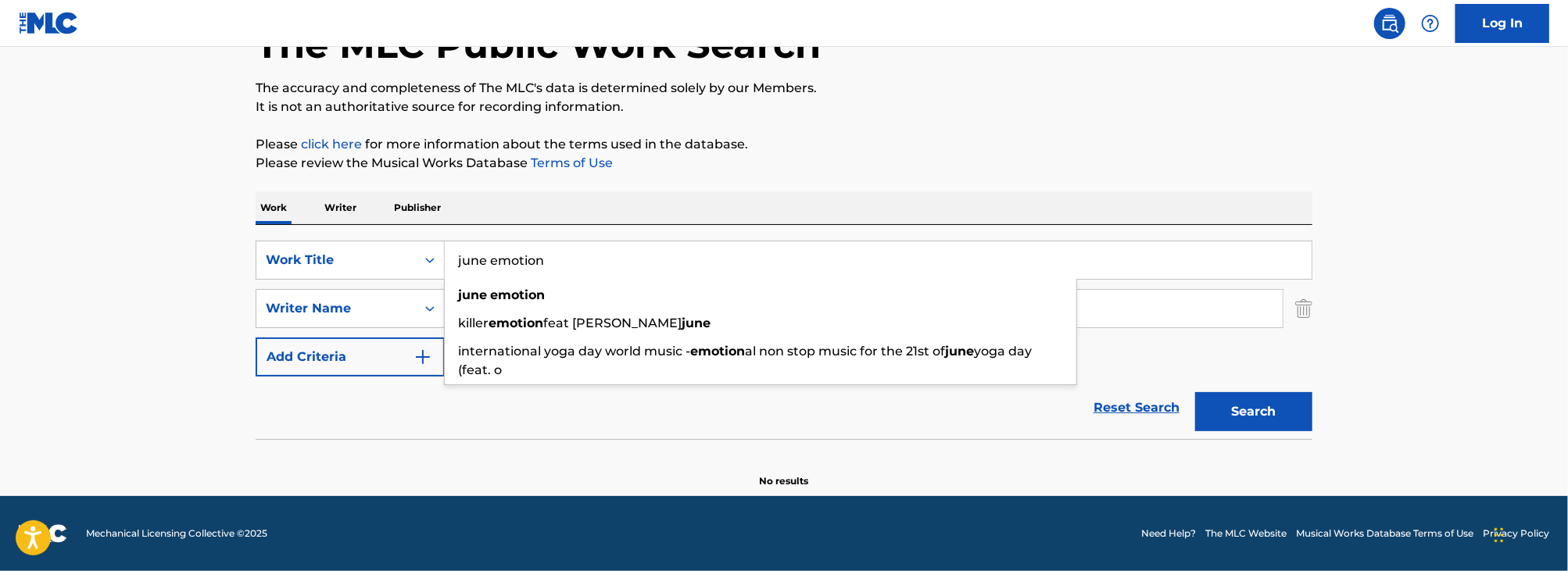
type input "june emotion"
click at [84, 253] on main "The MLC Public Work Search The accuracy and completeness of The MLC's data is d…" at bounding box center [784, 218] width 1568 height 556
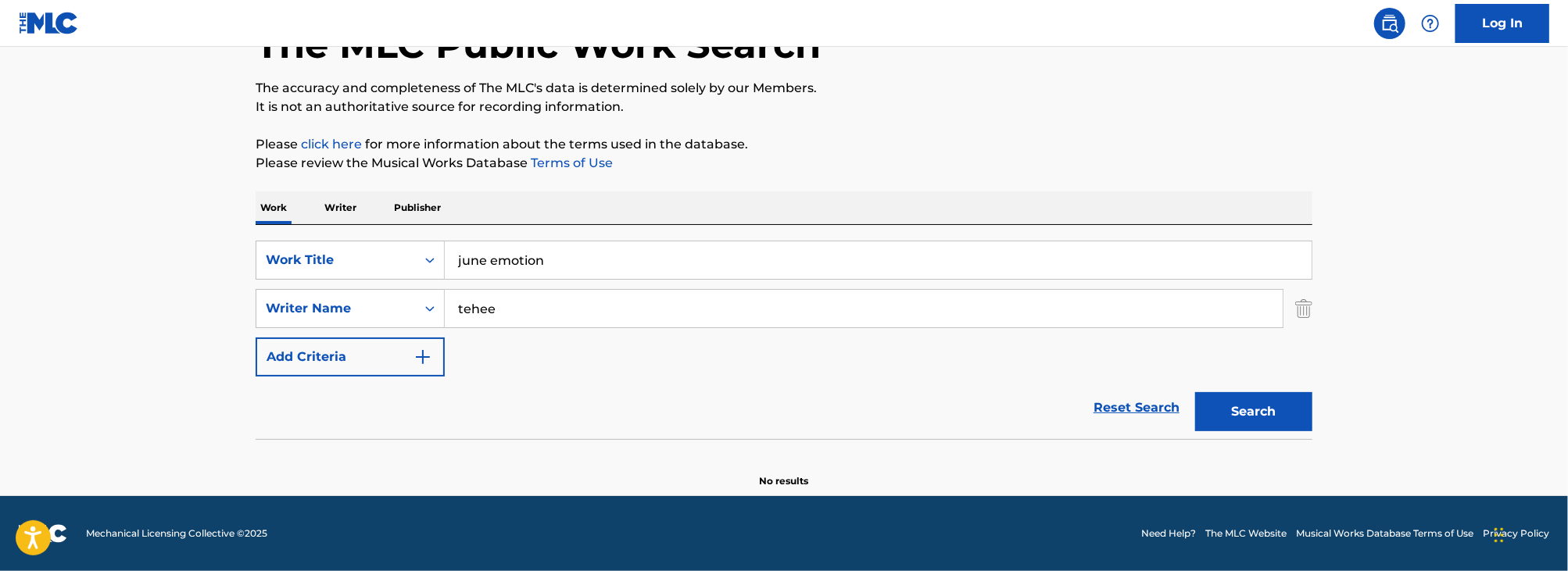
click at [538, 327] on div "tehee" at bounding box center [864, 308] width 839 height 39
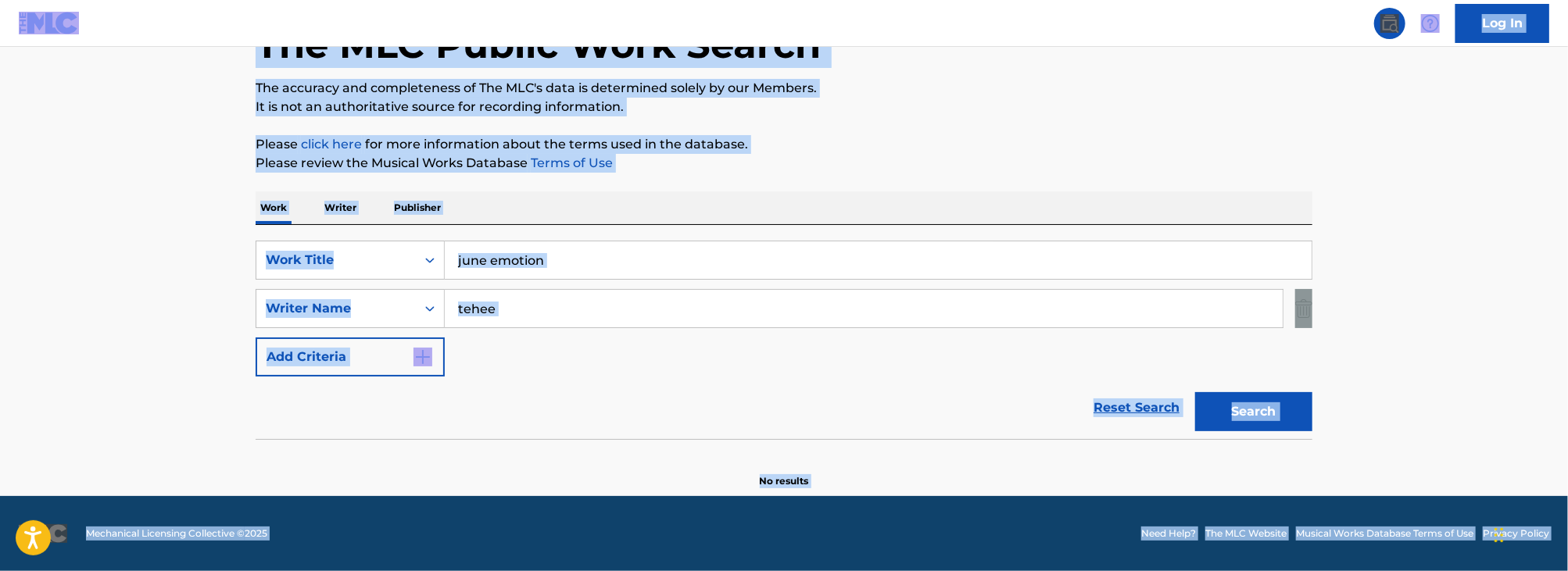
click at [519, 311] on input "tehee" at bounding box center [864, 308] width 838 height 38
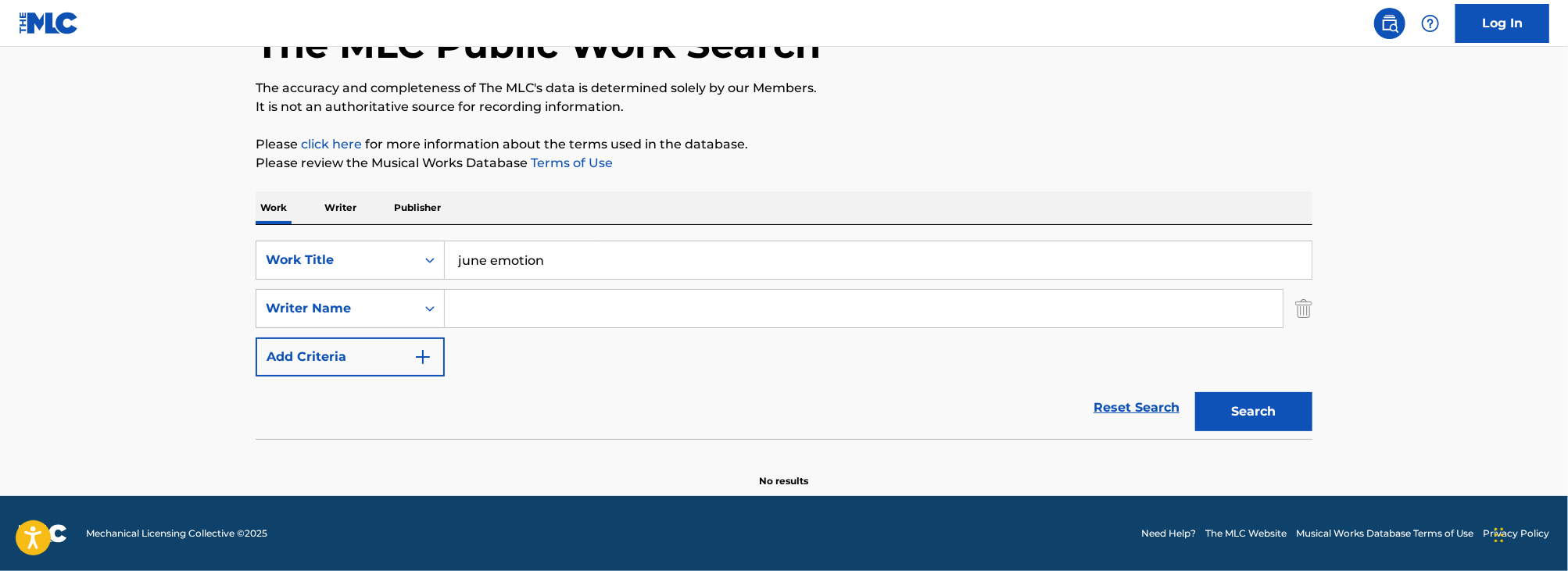
click at [1195, 392] on button "Search" at bounding box center [1254, 412] width 117 height 39
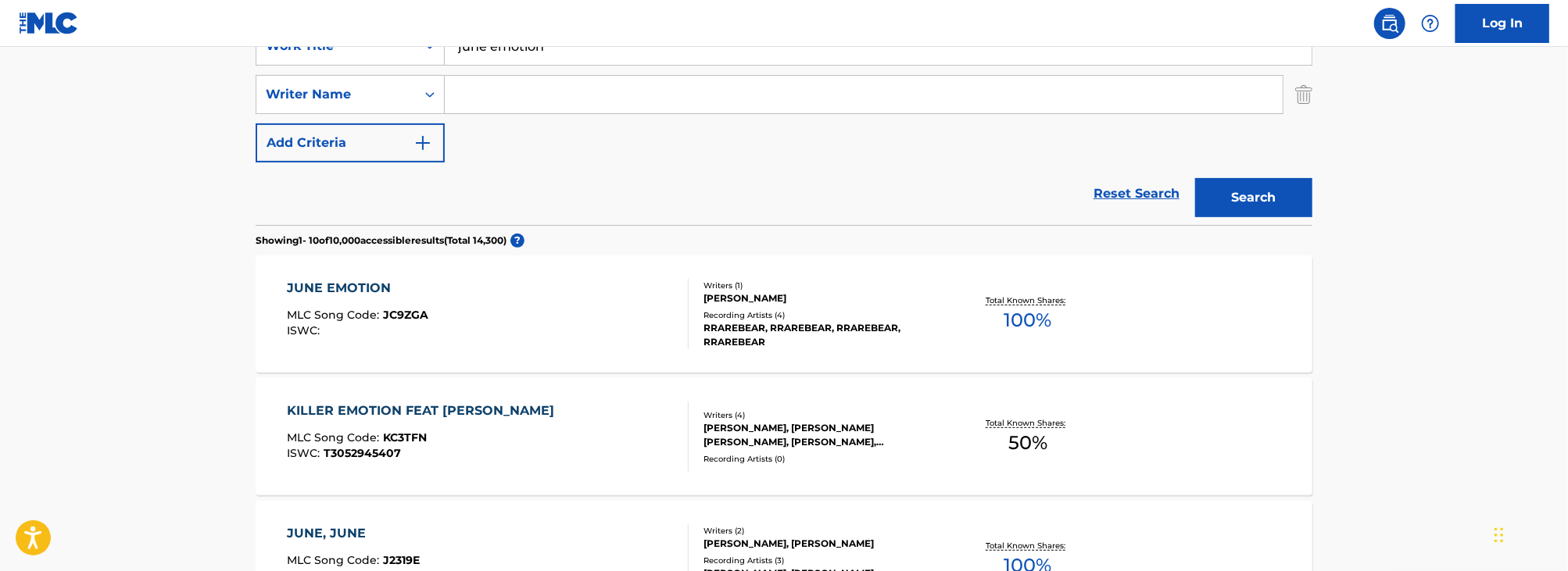
scroll to position [322, 0]
